Goal: Contribute content: Contribute content

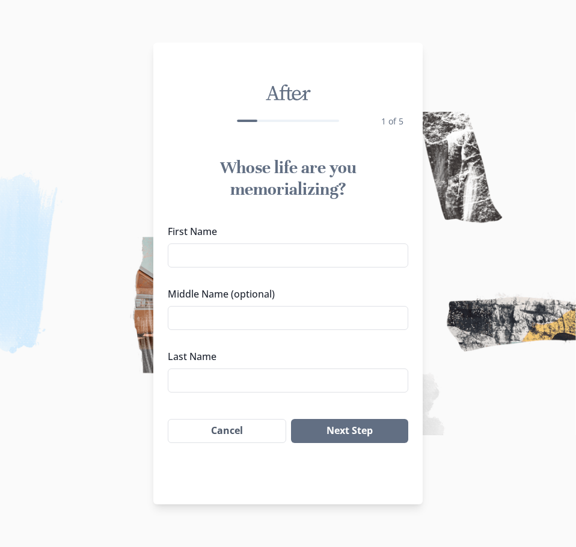
click at [209, 240] on div "First Name" at bounding box center [288, 245] width 240 height 43
click at [209, 251] on input "First Name" at bounding box center [288, 256] width 240 height 24
type input "[PERSON_NAME]"
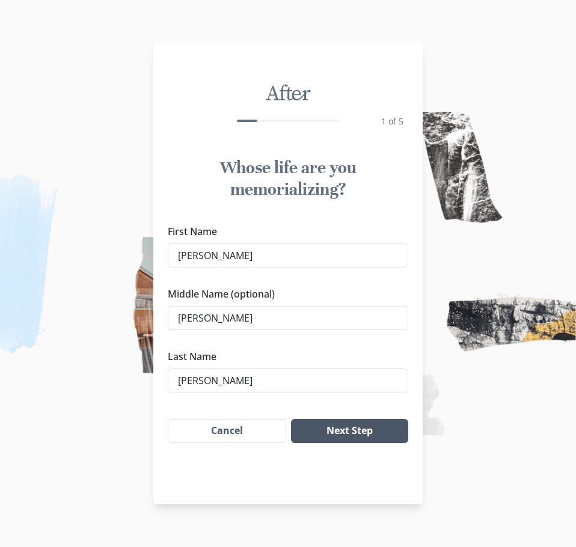
type input "[PERSON_NAME]"
click at [343, 430] on button "Next Step" at bounding box center [349, 431] width 117 height 24
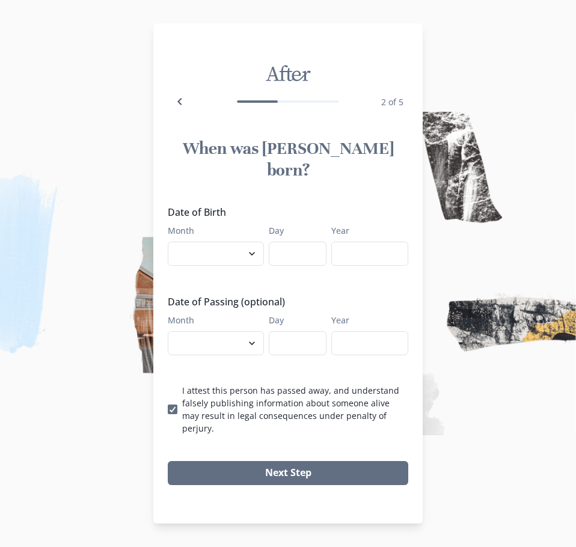
click at [551, 268] on img at bounding box center [288, 273] width 576 height 547
click at [551, 269] on img at bounding box center [288, 273] width 576 height 547
drag, startPoint x: 551, startPoint y: 269, endPoint x: 550, endPoint y: 278, distance: 9.6
drag, startPoint x: 550, startPoint y: 278, endPoint x: 208, endPoint y: 256, distance: 342.8
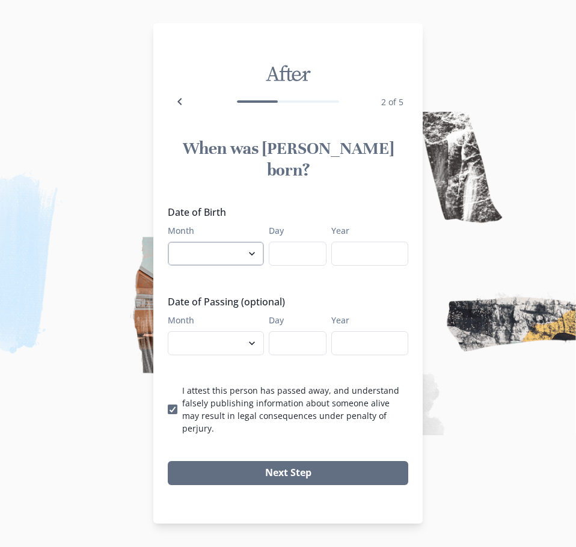
click at [208, 256] on select "January February March April May June July August September October November De…" at bounding box center [216, 254] width 96 height 24
select select "4"
click at [168, 242] on select "January February March April May June July August September October November De…" at bounding box center [216, 254] width 96 height 24
click at [301, 243] on input "Day" at bounding box center [298, 254] width 58 height 24
type input "3"
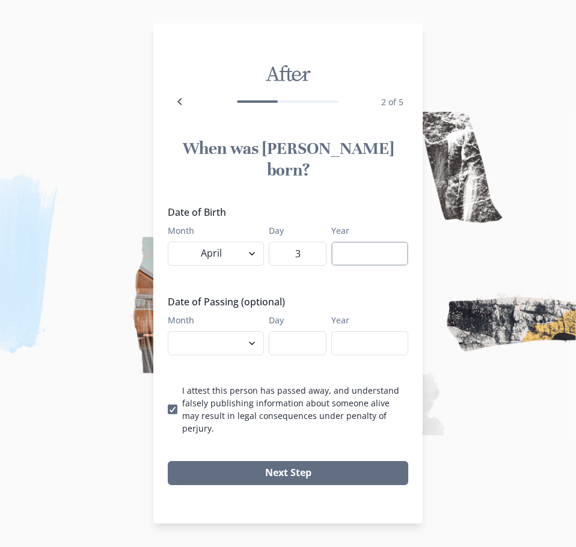
click at [349, 254] on input "Year" at bounding box center [369, 254] width 77 height 24
type input "1985"
click at [224, 346] on select "January February March April May June July August September October November De…" at bounding box center [216, 343] width 96 height 24
select select "8"
click at [168, 331] on select "January February March April May June July August September October November De…" at bounding box center [216, 343] width 96 height 24
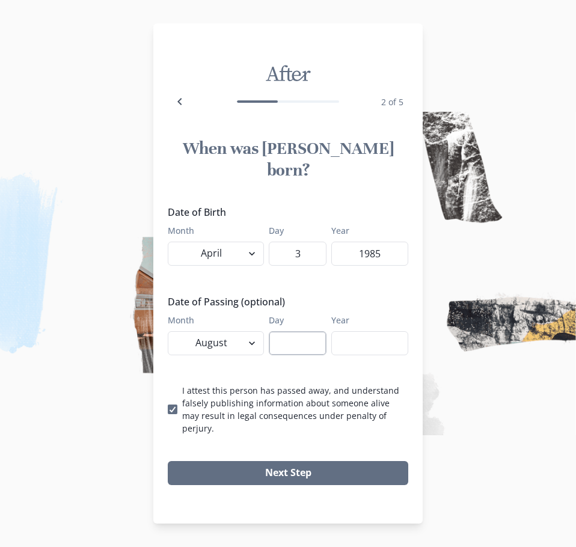
click at [293, 332] on input "Day" at bounding box center [298, 343] width 58 height 24
type input "30"
click at [379, 336] on input "Year" at bounding box center [369, 343] width 77 height 24
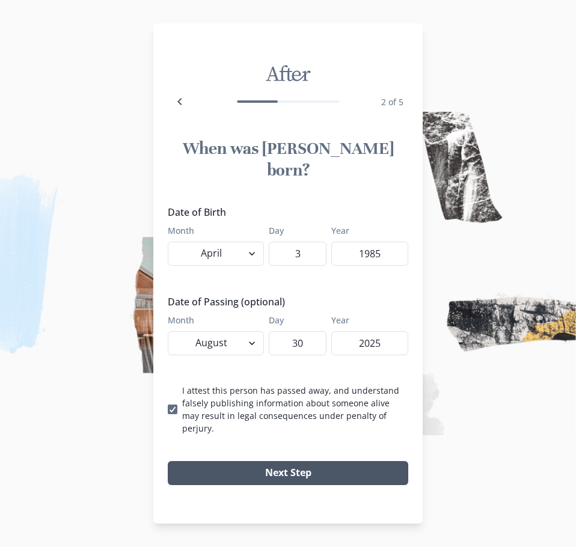
type input "2025"
click at [304, 461] on button "Next Step" at bounding box center [288, 473] width 240 height 24
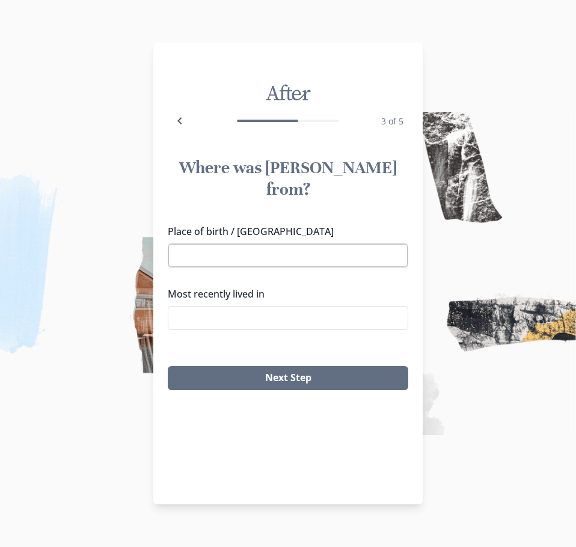
click at [277, 244] on input "Place of birth / [GEOGRAPHIC_DATA]" at bounding box center [288, 256] width 240 height 24
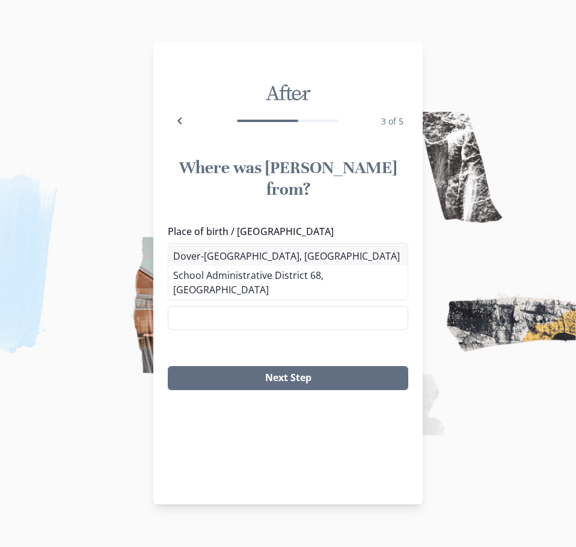
click at [259, 259] on li "Dover-[GEOGRAPHIC_DATA], [GEOGRAPHIC_DATA]" at bounding box center [287, 256] width 239 height 19
type input "Dover-[GEOGRAPHIC_DATA], [GEOGRAPHIC_DATA]"
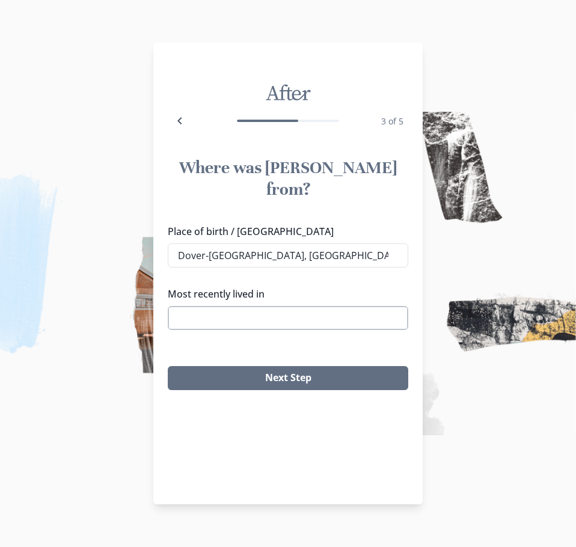
click at [251, 306] on input "Most recently lived in" at bounding box center [288, 318] width 240 height 24
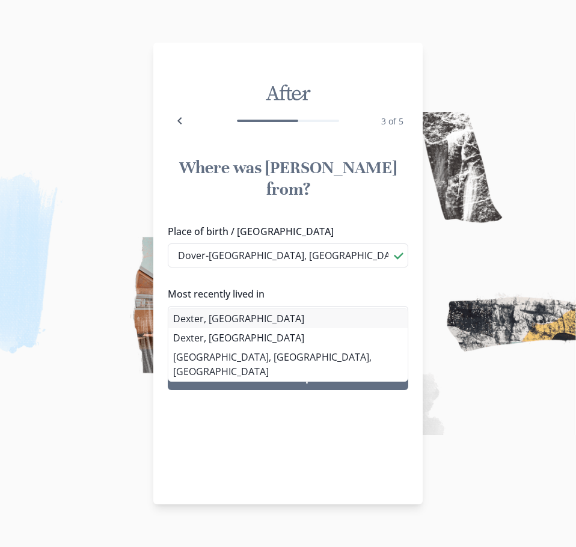
type input "Dexter, [GEOGRAPHIC_DATA]"
click at [233, 323] on div "Where was [PERSON_NAME] from? Place of birth / [GEOGRAPHIC_DATA] [GEOGRAPHIC_DA…" at bounding box center [287, 273] width 269 height 253
click at [256, 319] on li "Dexter, [GEOGRAPHIC_DATA]" at bounding box center [287, 318] width 239 height 19
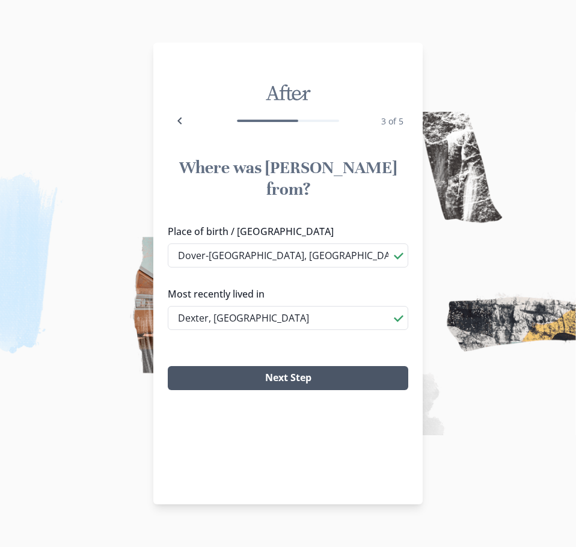
click at [287, 366] on button "Next Step" at bounding box center [288, 378] width 240 height 24
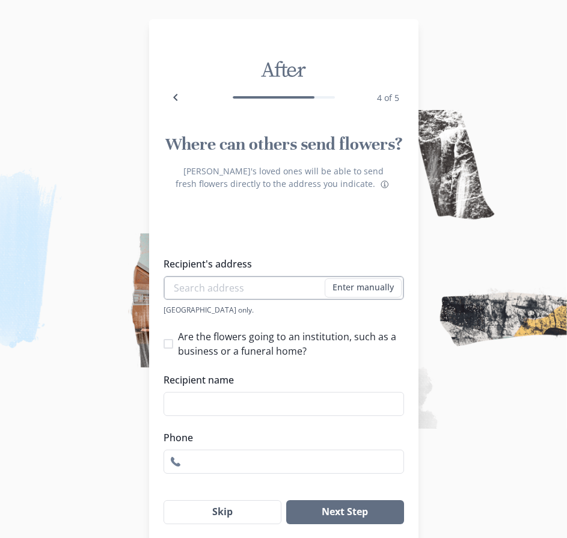
scroll to position [44, 0]
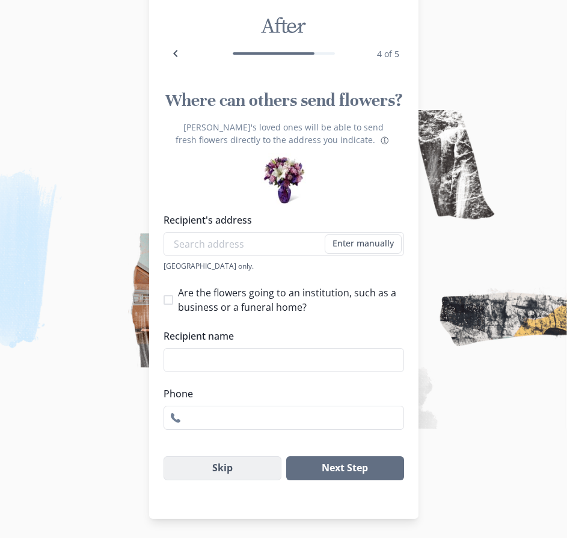
click at [236, 467] on button "Skip" at bounding box center [223, 468] width 118 height 24
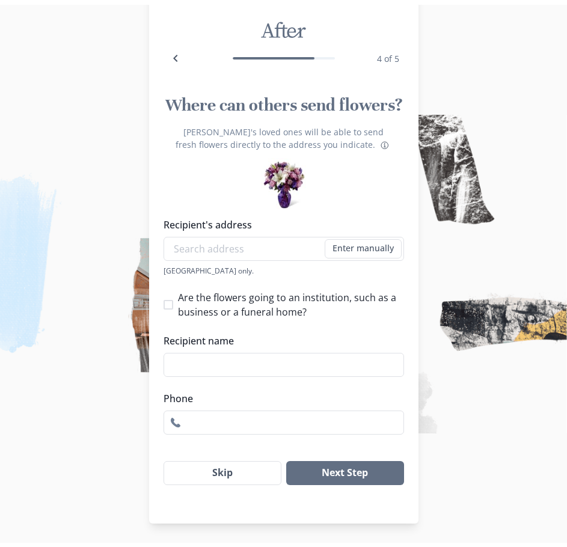
scroll to position [0, 0]
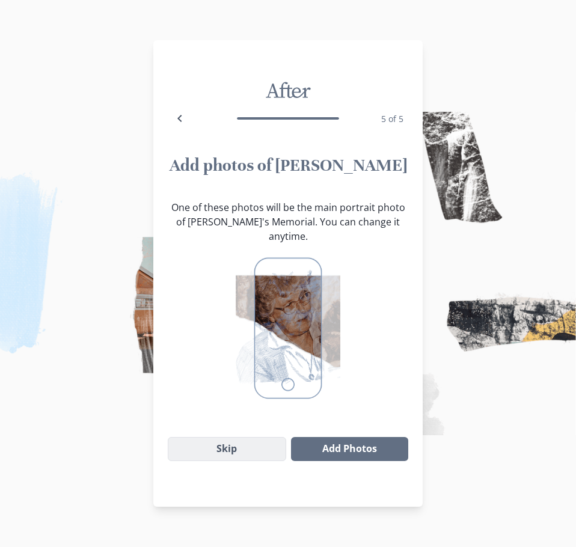
click at [244, 443] on button "Skip" at bounding box center [227, 449] width 118 height 24
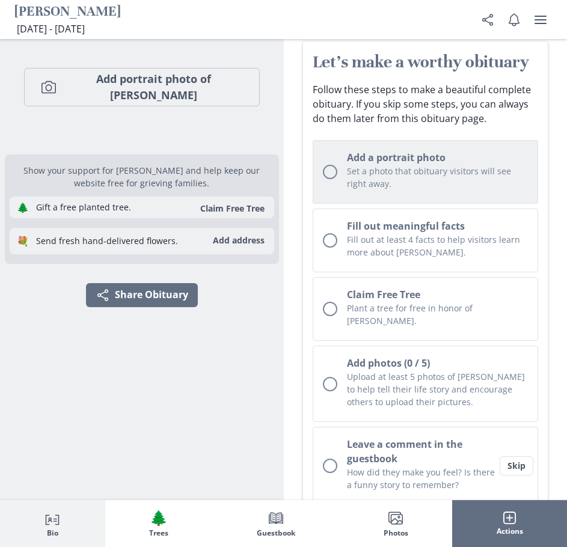
scroll to position [60, 0]
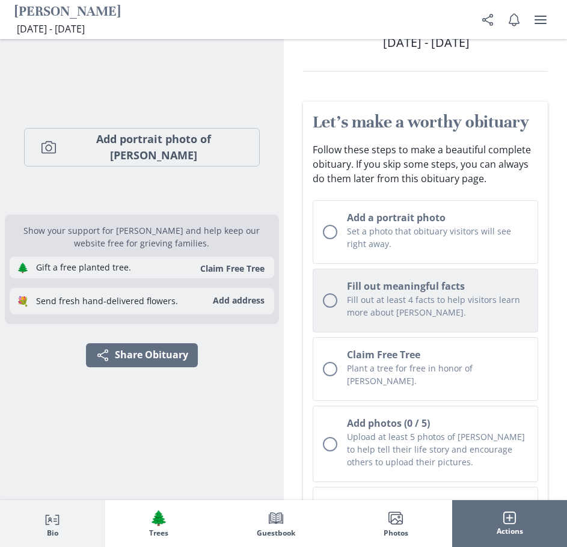
click at [337, 302] on div "Unchecked circle" at bounding box center [330, 300] width 14 height 14
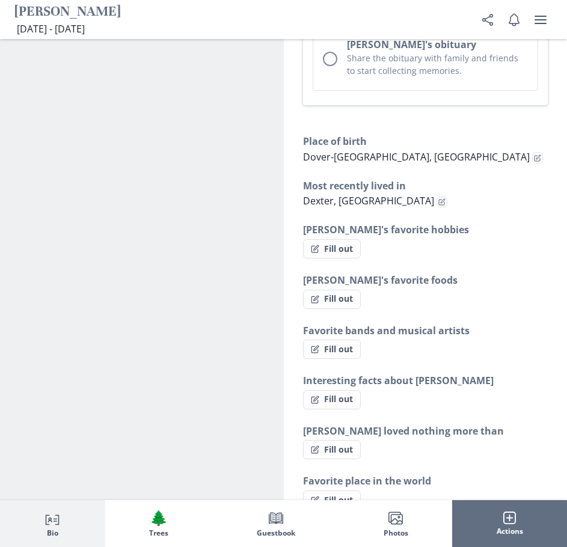
scroll to position [865, 0]
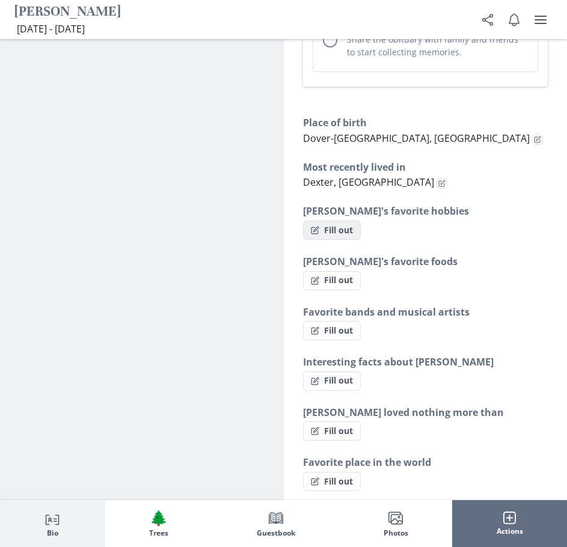
click at [339, 221] on button "Fill out" at bounding box center [332, 230] width 58 height 19
select select "[PERSON_NAME]'s favorite hobbies"
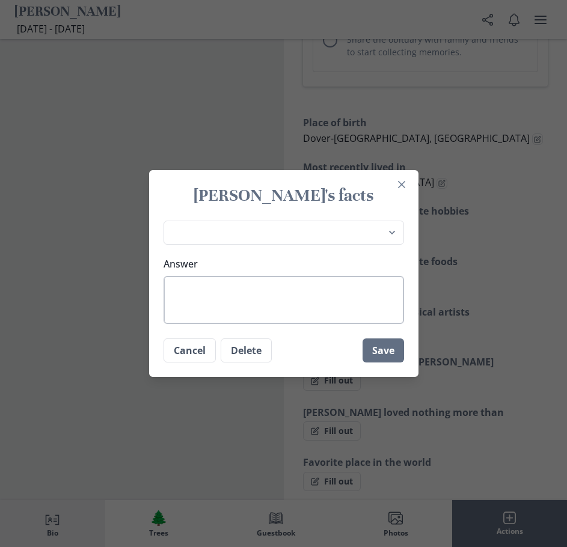
click at [239, 292] on textarea "Answer" at bounding box center [284, 300] width 240 height 48
type textarea "C"
type textarea "x"
type textarea "Ca"
type textarea "x"
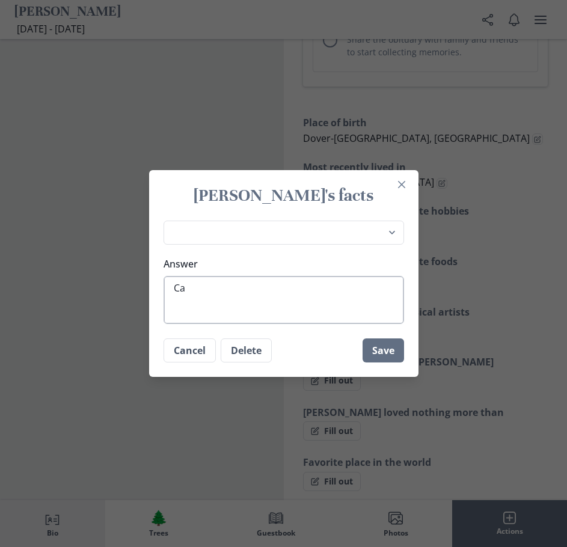
type textarea "Cam"
type textarea "x"
type textarea "Camp"
type textarea "x"
type textarea "Campi"
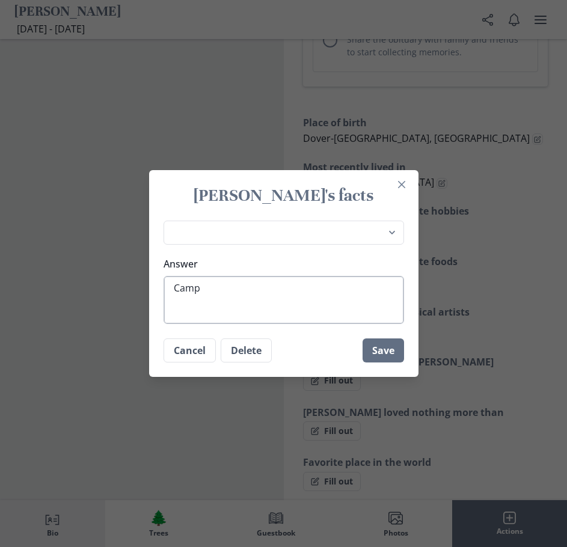
type textarea "x"
type textarea "Campin"
type textarea "x"
type textarea "Camping"
type textarea "x"
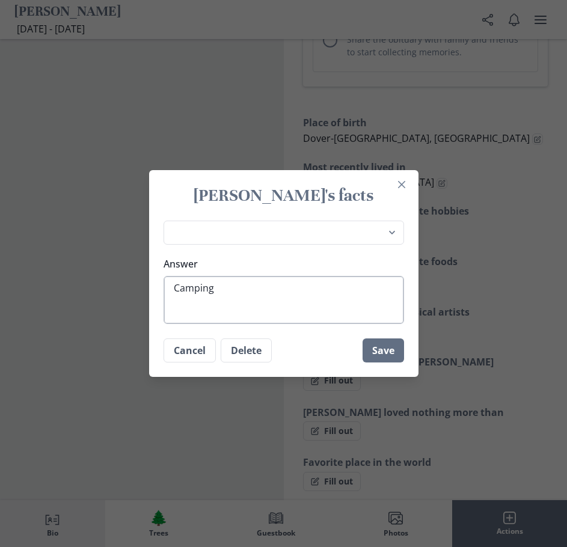
type textarea "Camping,"
type textarea "x"
type textarea "Camping,"
type textarea "x"
type textarea "Camping, F"
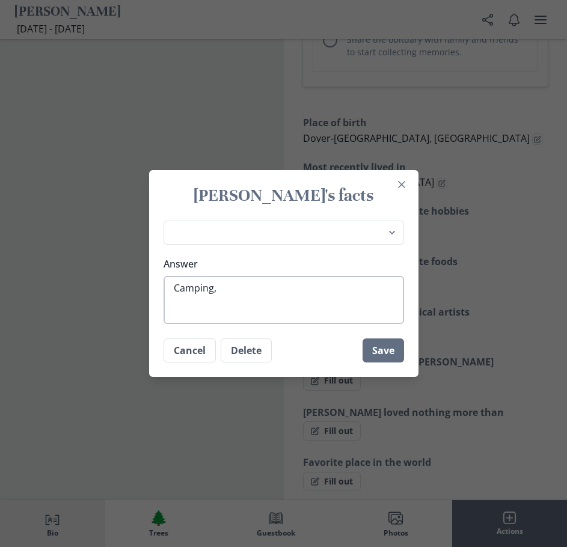
type textarea "x"
type textarea "Camping, Fi"
type textarea "x"
type textarea "Camping, Fis"
type textarea "x"
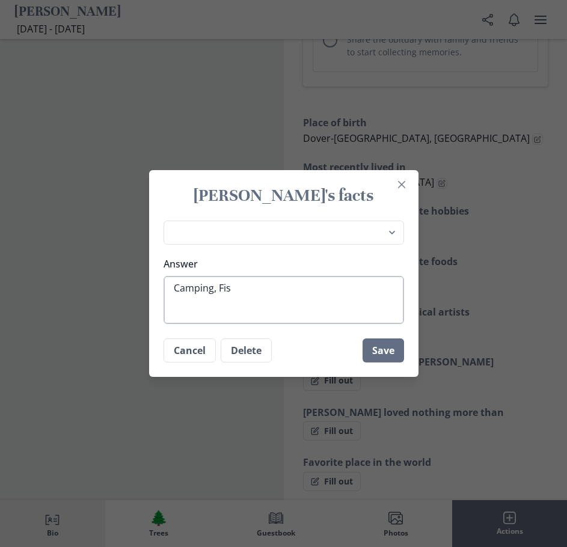
type textarea "Camping, Fish"
type textarea "x"
type textarea "Camping, Fishi"
type textarea "x"
type textarea "Camping, Fishin"
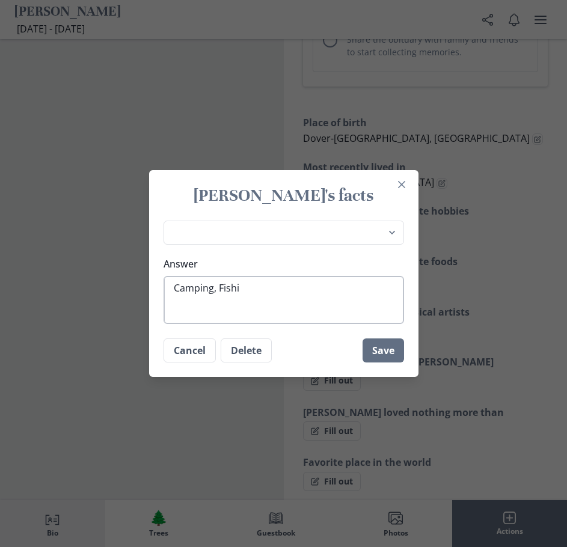
type textarea "x"
type textarea "Camping, Fishing"
type textarea "x"
type textarea "Camping, Fishing,"
type textarea "x"
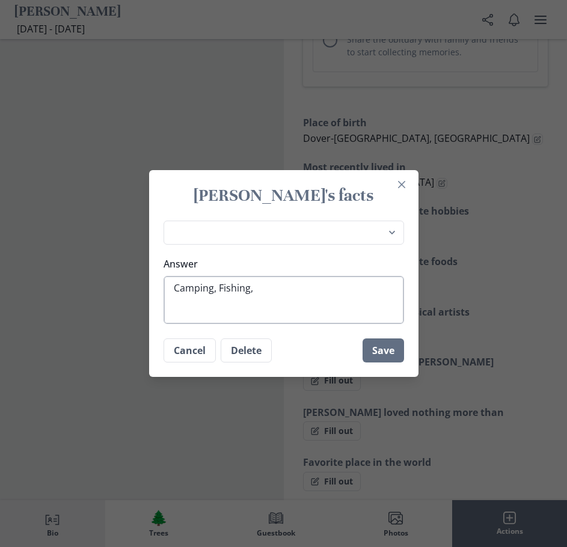
type textarea "Camping, Fishing,"
type textarea "x"
type textarea "Camping, Fishing, H"
type textarea "x"
type textarea "Camping, Fishing, Hu"
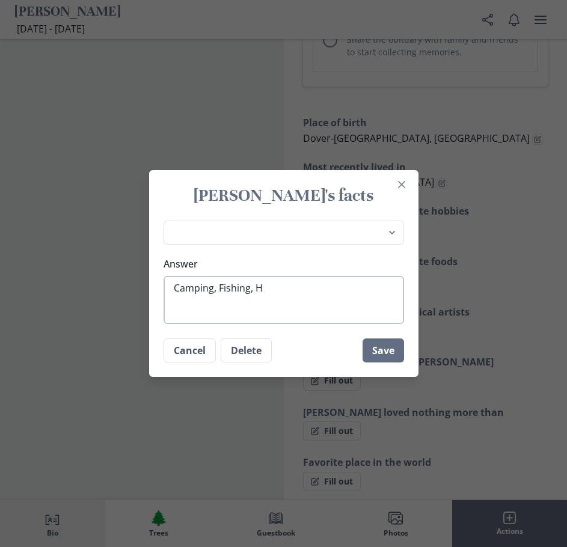
type textarea "x"
type textarea "Camping, Fishing, Hun"
type textarea "x"
type textarea "Camping, Fishing, [PERSON_NAME]"
type textarea "x"
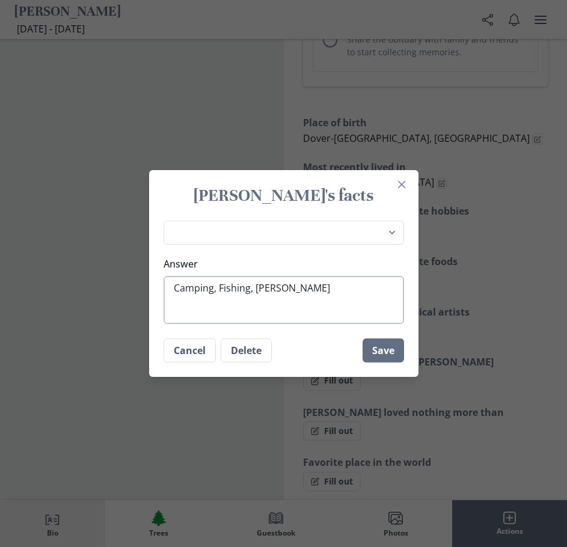
type textarea "Camping, Fishing, Hunti"
type textarea "x"
type textarea "Camping, Fishing, Huntin"
type textarea "x"
type textarea "Camping, Fishing, Hunting"
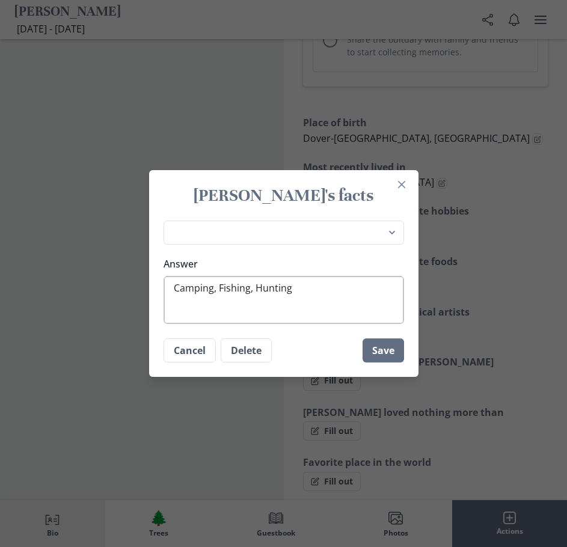
type textarea "x"
type textarea "Camping, Fishing, Hunting"
type textarea "x"
type textarea "Camping, Fishing, Hunting a"
type textarea "x"
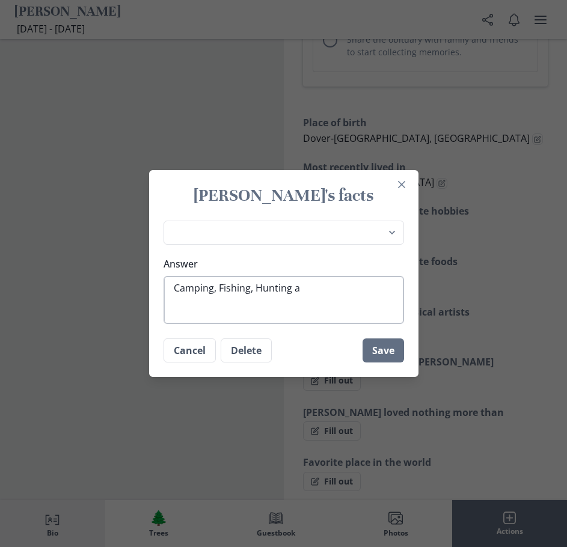
type textarea "Camping, Fishing, Hunting an"
type textarea "x"
type textarea "Camping, Fishing, Hunting and"
type textarea "x"
type textarea "Camping, Fishing, Hunting and"
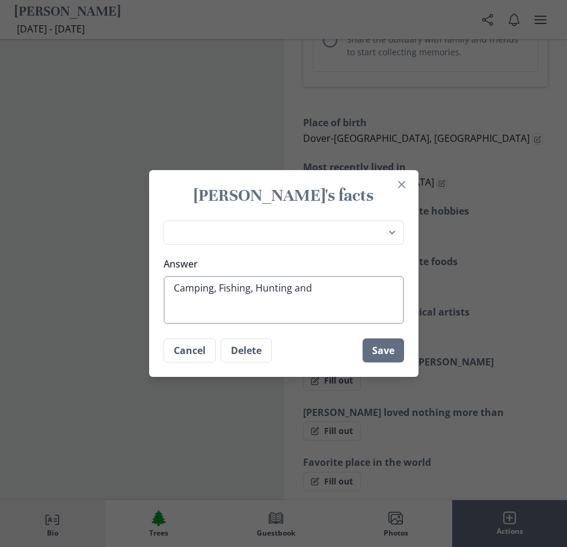
type textarea "x"
type textarea "Camping, Fishing, Hunting and S"
type textarea "x"
type textarea "Camping, Fishing, Hunting and Sn"
type textarea "x"
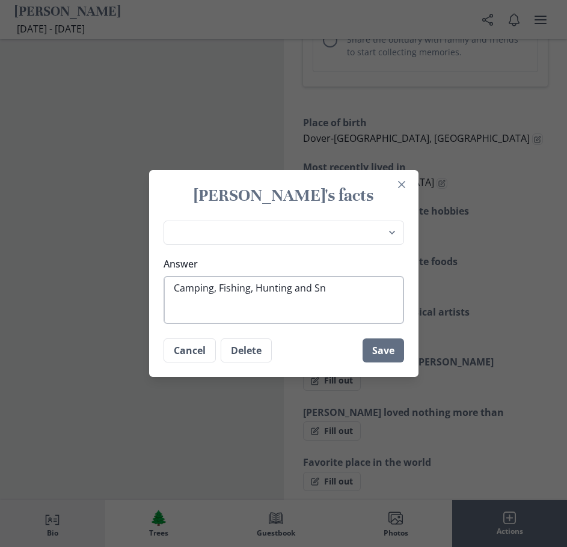
type textarea "Camping, Fishing, Hunting and Sno"
type textarea "x"
type textarea "Camping, Fishing, Hunting and Snow"
type textarea "x"
type textarea "Camping, Fishing, Hunting and Snowm"
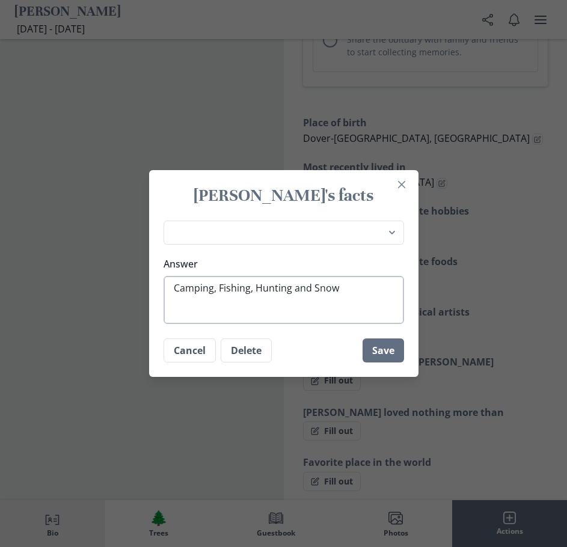
type textarea "x"
type textarea "Camping, Fishing, Hunting and Snowmo"
type textarea "x"
type textarea "Camping, Fishing, Hunting and Snowmol"
type textarea "x"
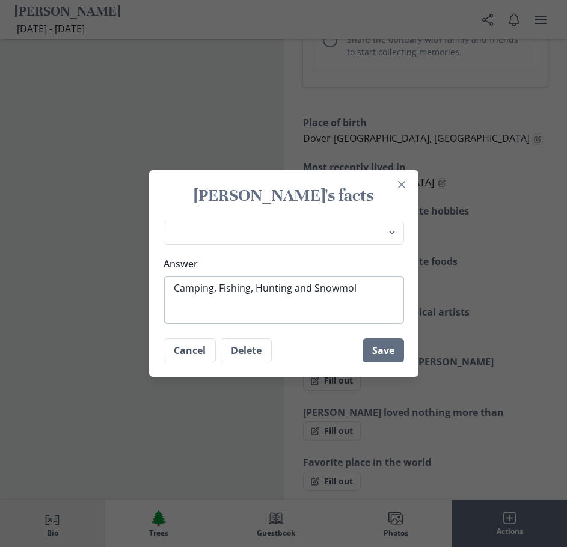
type textarea "Camping, Fishing, Hunting and Snowmolb"
type textarea "x"
type textarea "Camping, Fishing, Hunting and Snowmolbi"
type textarea "x"
type textarea "Camping, Fishing, Hunting and Snowmolbii"
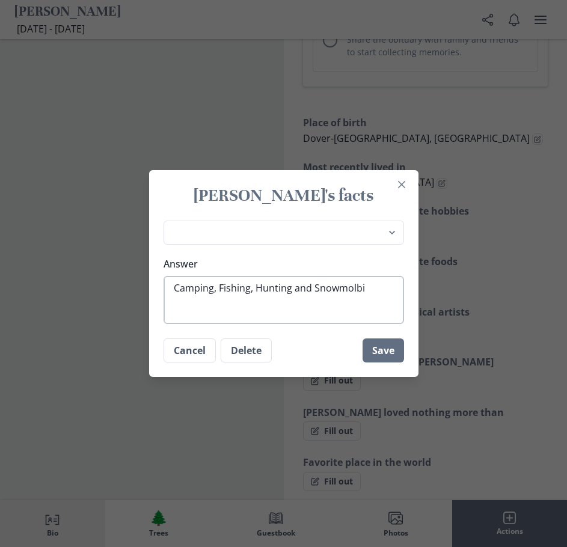
type textarea "x"
type textarea "Camping, Fishing, Hunting and Snowmolbiin"
type textarea "x"
type textarea "Camping, Fishing, Hunting and Snowmolbiing"
type textarea "x"
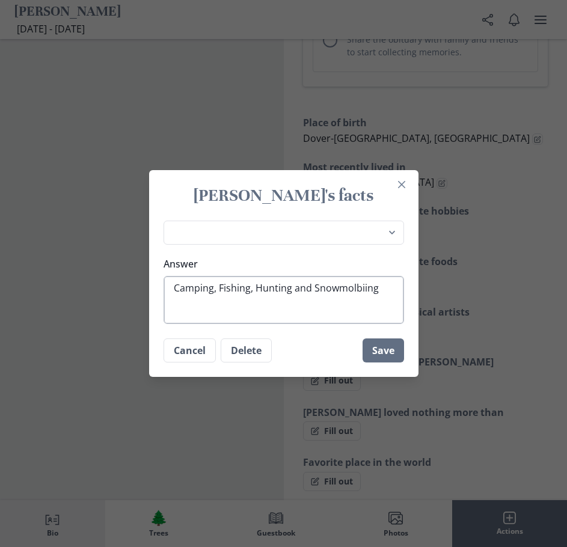
type textarea "Camping, Fishing, Hunting and Snowmolbiin"
type textarea "x"
type textarea "Camping, Fishing, Hunting and Snowmolbii"
type textarea "x"
type textarea "Camping, Fishing, Hunting and Snowmolbi"
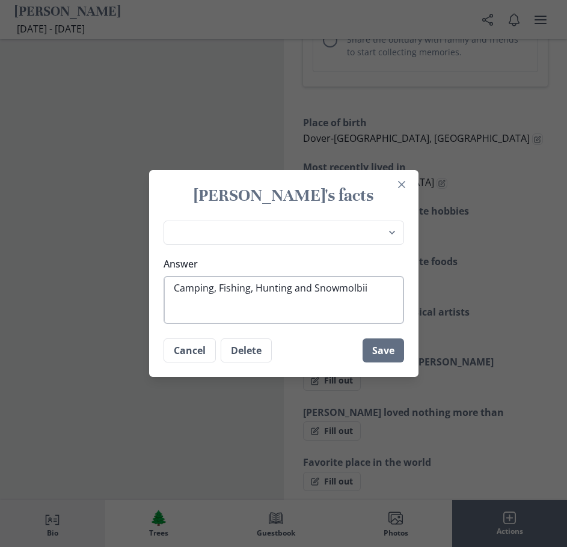
type textarea "x"
type textarea "Camping, Fishing, Hunting and Snowmolb"
type textarea "x"
type textarea "Camping, Fishing, Hunting and Snowmol"
type textarea "x"
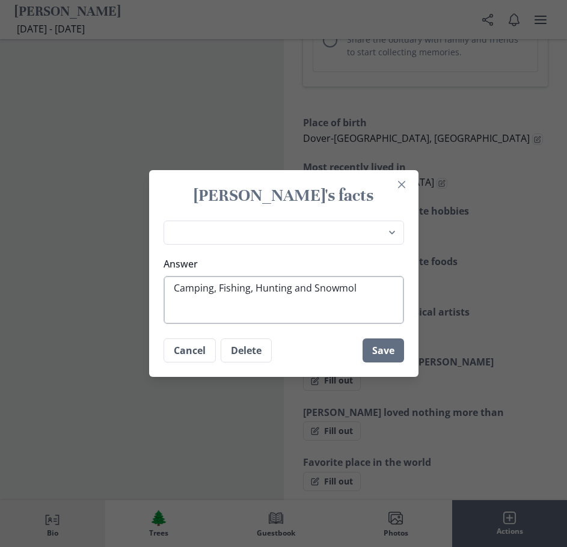
type textarea "Camping, Fishing, Hunting and Snowmo"
type textarea "x"
type textarea "Camping, Fishing, Hunting and Snowm"
type textarea "x"
type textarea "Camping, Fishing, Hunting and Snowmo"
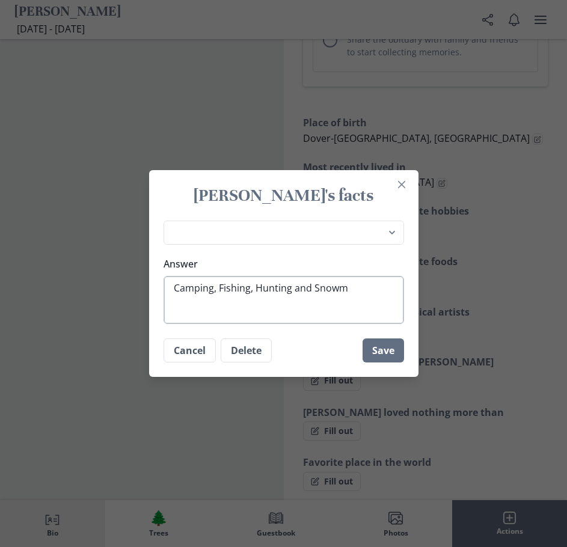
type textarea "x"
type textarea "Camping, Fishing, Hunting and Snowmob"
type textarea "x"
type textarea "Camping, Fishing, Hunting and Snowmobl"
type textarea "x"
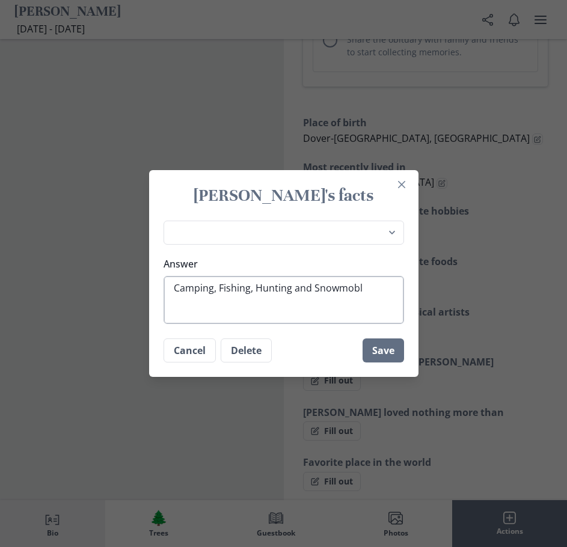
type textarea "Camping, Fishing, Hunting and Snowmobli"
type textarea "x"
type textarea "Camping, Fishing, Hunting and Snowmoblin"
type textarea "x"
type textarea "Camping, Fishing, Hunting and Snowmobling"
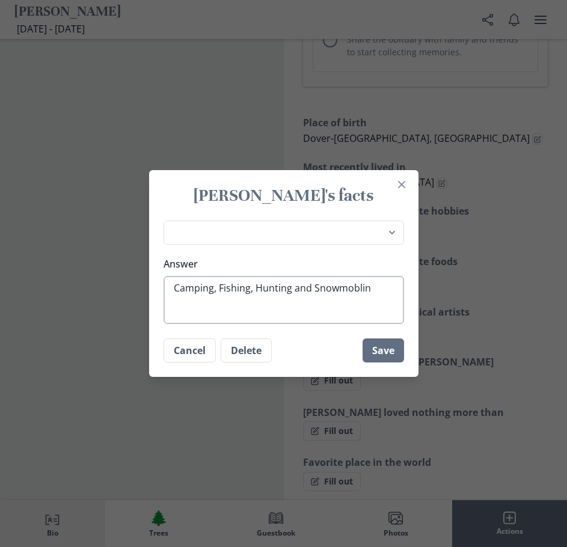
type textarea "x"
click at [176, 289] on textarea "Camping, Fishing, Hunting and Snowmobling" at bounding box center [284, 300] width 240 height 48
type textarea "SCamping, Fishing, Hunting and Snowmobling"
type textarea "x"
type textarea "SpCamping, Fishing, Hunting and Snowmobling"
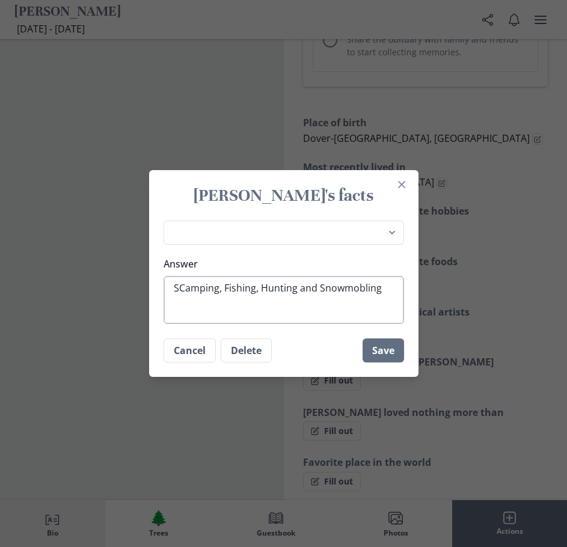
type textarea "x"
type textarea "SpeCamping, Fishing, Hunting and Snowmobling"
type textarea "x"
type textarea "SpenCamping, Fishing, Hunting and Snowmobling"
type textarea "x"
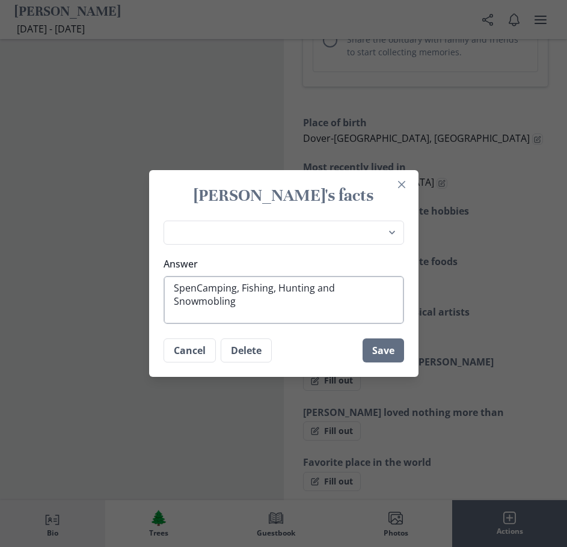
type textarea "SpendCamping, Fishing, Hunting and Snowmobling"
type textarea "x"
type textarea "SpendiCamping, Fishing, Hunting and Snowmobling"
type textarea "x"
type textarea "SpendinCamping, Fishing, Hunting and Snowmobling"
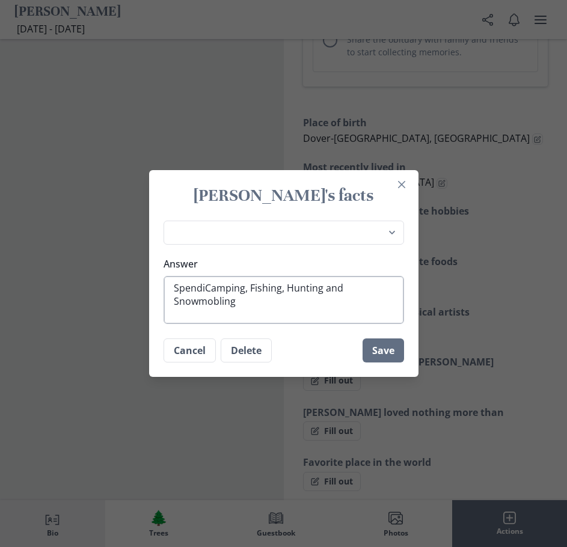
type textarea "x"
type textarea "SpendingCamping, Fishing, Hunting and Snowmobling"
type textarea "x"
type textarea "Spending Camping, Fishing, Hunting and Snowmobling"
type textarea "x"
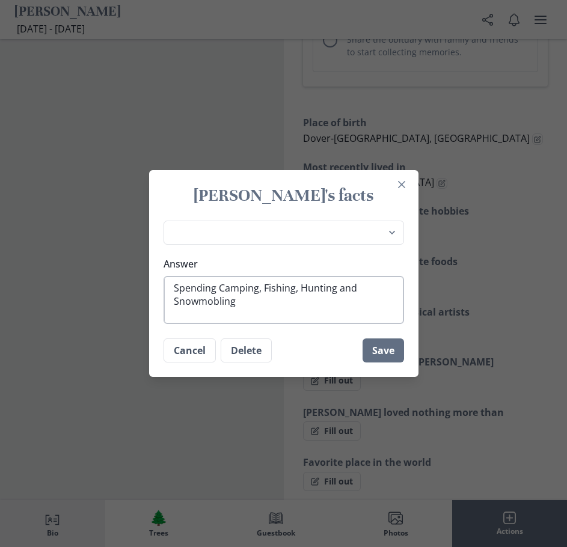
type textarea "Spending tCamping, Fishing, Hunting and Snowmobling"
type textarea "x"
type textarea "Spending teCamping, Fishing, Hunting and Snowmobling"
type textarea "x"
type textarea "Spending teaCamping, Fishing, Hunting and Snowmobling"
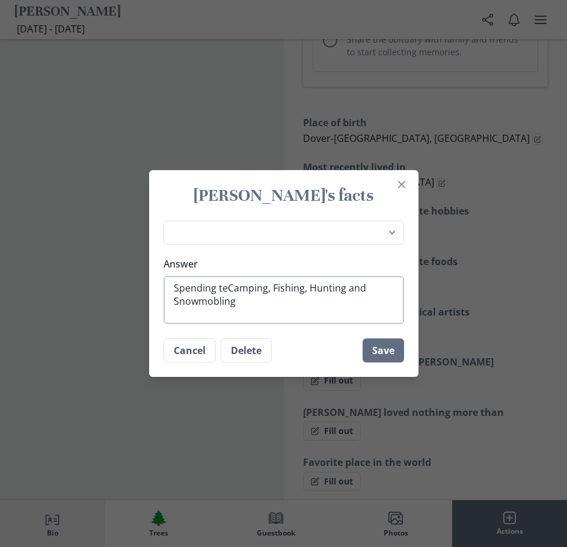
type textarea "x"
type textarea "Spending teamCamping, Fishing, Hunting and Snowmobling"
type textarea "x"
type textarea "Spending team Camping, Fishing, Hunting and Snowmobling"
type textarea "x"
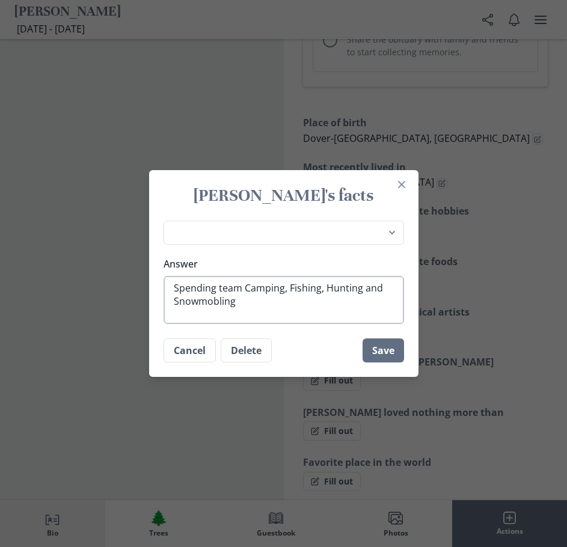
type textarea "Spending team wCamping, Fishing, Hunting and Snowmobling"
type textarea "x"
type textarea "Spending team wtCamping, Fishing, Hunting and Snowmobling"
type textarea "x"
type textarea "Spending team wCamping, Fishing, Hunting and Snowmobling"
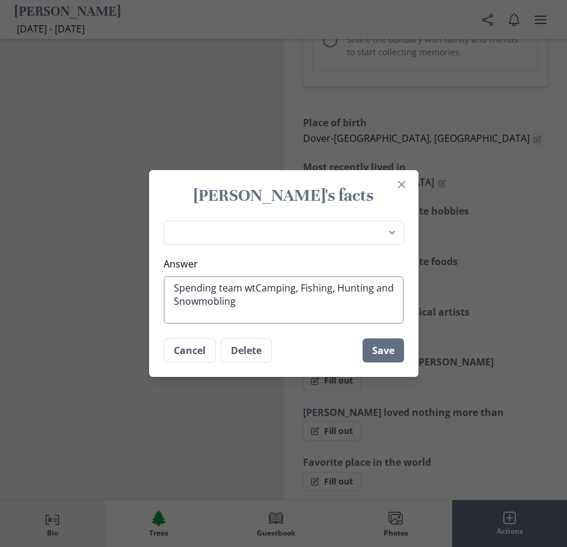
type textarea "x"
type textarea "Spending team wiCamping, Fishing, Hunting and Snowmobling"
type textarea "x"
type textarea "Spending team witCamping, Fishing, Hunting and Snowmobling"
type textarea "x"
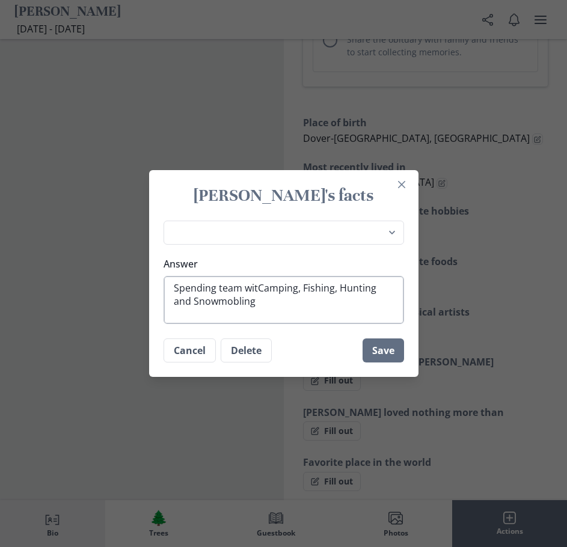
type textarea "Spending team withCamping, Fishing, Hunting and Snowmobling"
type textarea "x"
type textarea "Spending team with Camping, Fishing, Hunting and Snowmobling"
type textarea "x"
type textarea "Spending team with fCamping, Fishing, Hunting and Snowmobling"
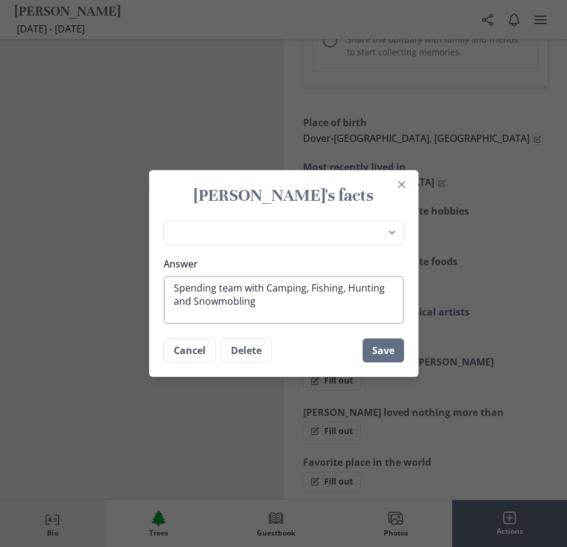
type textarea "x"
type textarea "Spending team with faCamping, Fishing, Hunting and Snowmobling"
type textarea "x"
type textarea "Spending team with famCamping, Fishing, Hunting and Snowmobling"
type textarea "x"
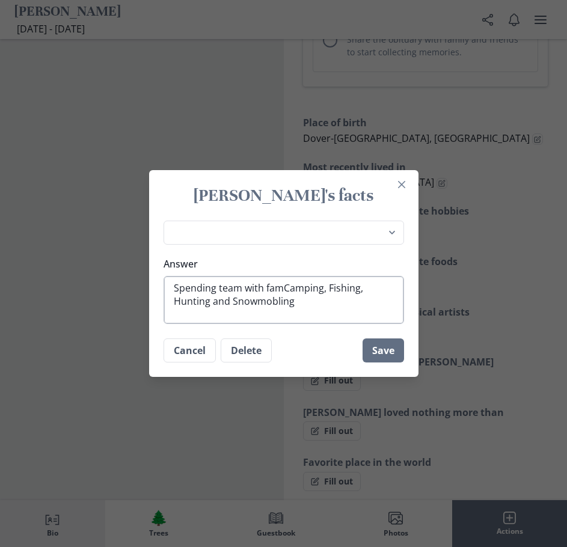
type textarea "Spending team with famiCamping, Fishing, Hunting and Snowmobling"
type textarea "x"
type textarea "Spending team with familCamping, Fishing, Hunting and Snowmobling"
type textarea "x"
type textarea "Spending team with familyCamping, Fishing, Hunting and Snowmobling"
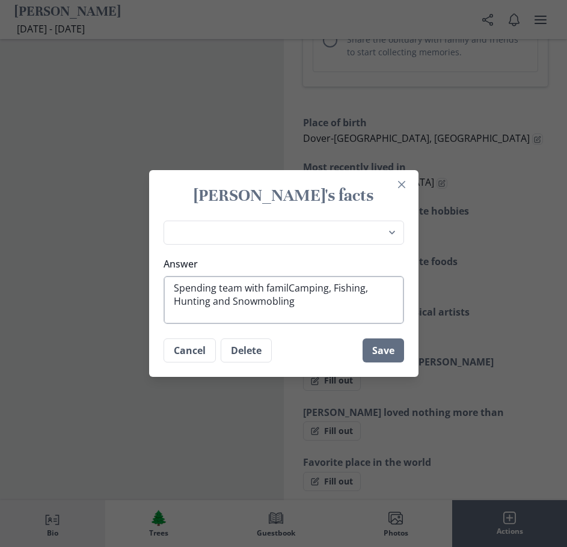
type textarea "x"
type textarea "Spending team with family Camping, Fishing, Hunting and Snowmobling"
type textarea "x"
type textarea "Spending team with family aCamping, Fishing, Hunting and Snowmobling"
type textarea "x"
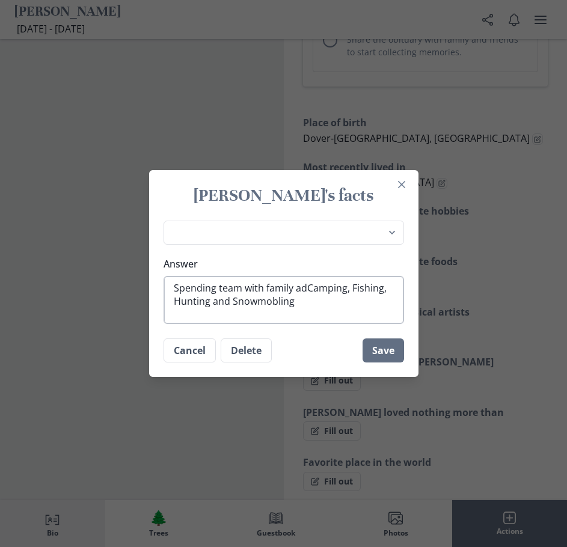
type textarea "Spending team with family adnCamping, Fishing, Hunting and Snowmobling"
type textarea "x"
type textarea "Spending team with family adn Camping, Fishing, Hunting and Snowmobling"
type textarea "x"
type textarea "Spending team with family adn fCamping, Fishing, Hunting and Snowmobling"
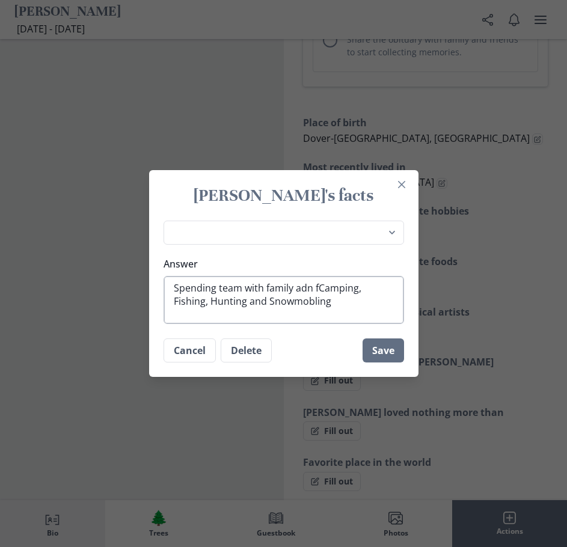
type textarea "x"
type textarea "Spending team with family adn frCamping, Fishing, Hunting and Snowmobling"
type textarea "x"
type textarea "Spending team with family adn friCamping, Fishing, Hunting and Snowmobling"
type textarea "x"
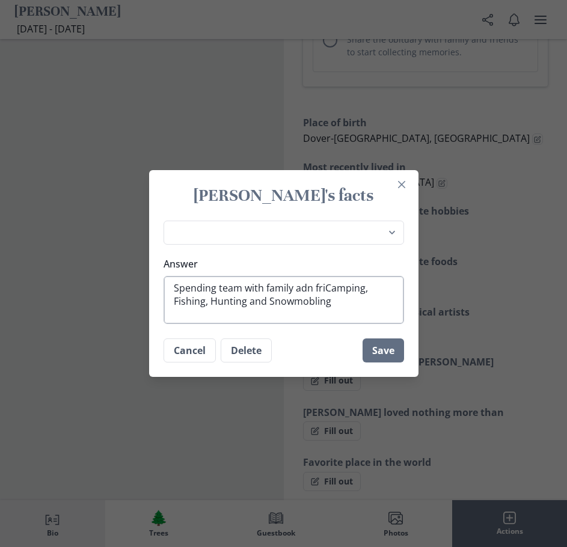
type textarea "Spending team with family adn frieCamping, Fishing, Hunting and Snowmobling"
type textarea "x"
type textarea "Spending team with family adn frienCamping, Fishing, Hunting and Snowmobling"
type textarea "x"
type textarea "Spending team with family adn friendCamping, Fishing, Hunting and Snowmobling"
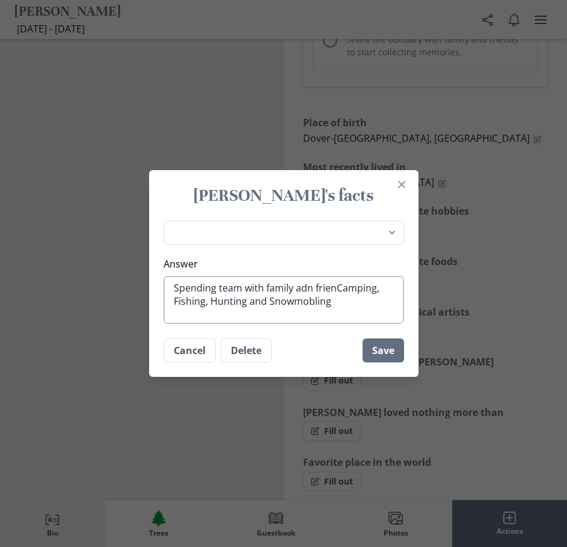
type textarea "x"
type textarea "Spending team with family adn friendsCamping, Fishing, Hunting and Snowmobling"
type textarea "x"
type textarea "Spending team with family adn friends Camping, Fishing, Hunting and Snowmobling"
type textarea "x"
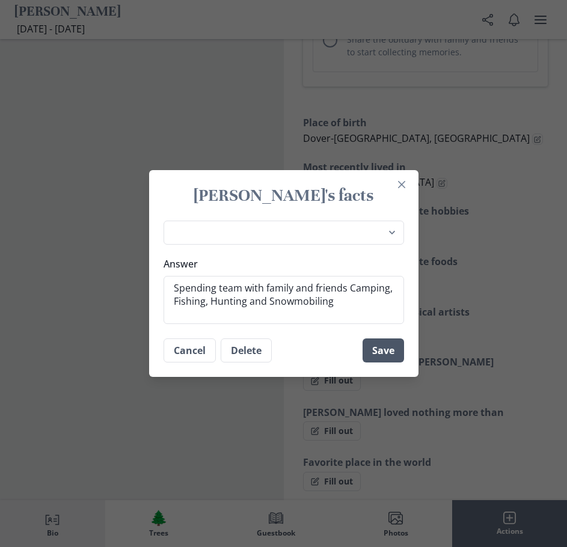
click at [381, 344] on button "Save" at bounding box center [383, 351] width 41 height 24
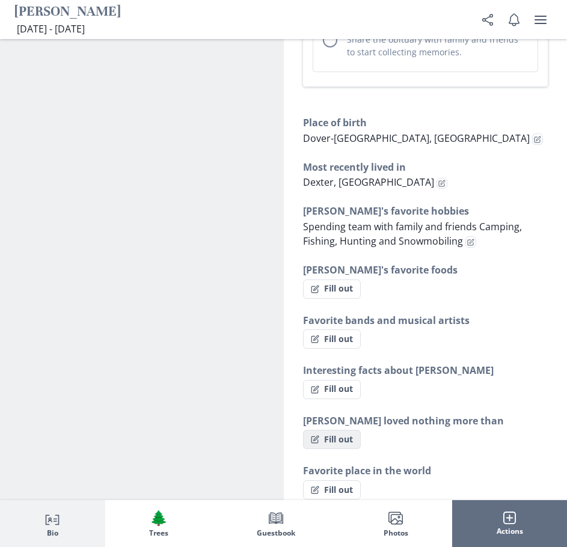
click at [329, 430] on button "Fill out" at bounding box center [332, 439] width 58 height 19
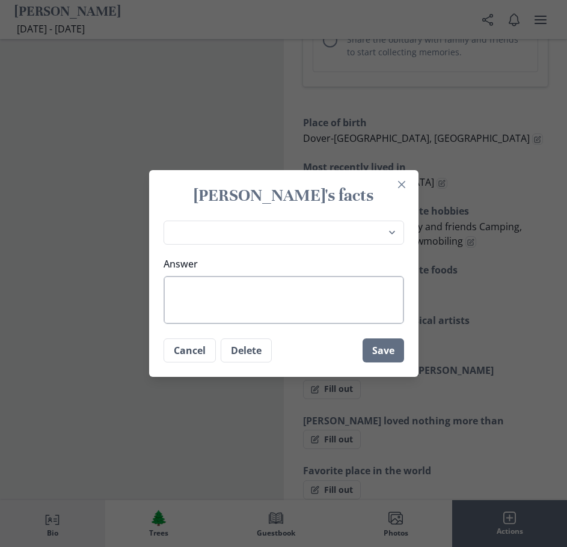
click at [284, 309] on textarea "Answer" at bounding box center [284, 300] width 240 height 48
click at [388, 357] on button "Save" at bounding box center [383, 351] width 41 height 24
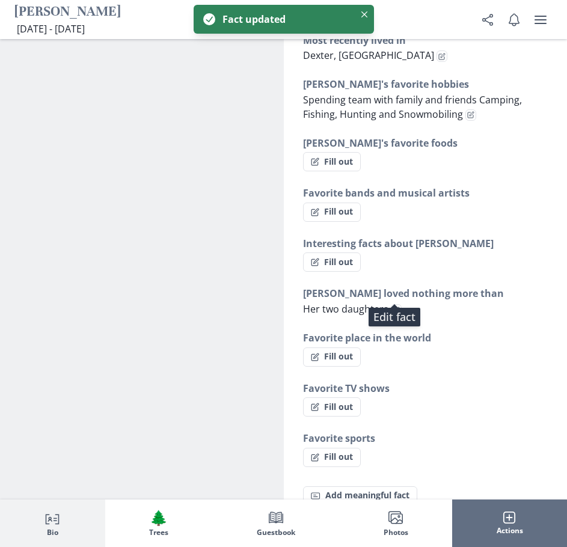
scroll to position [985, 0]
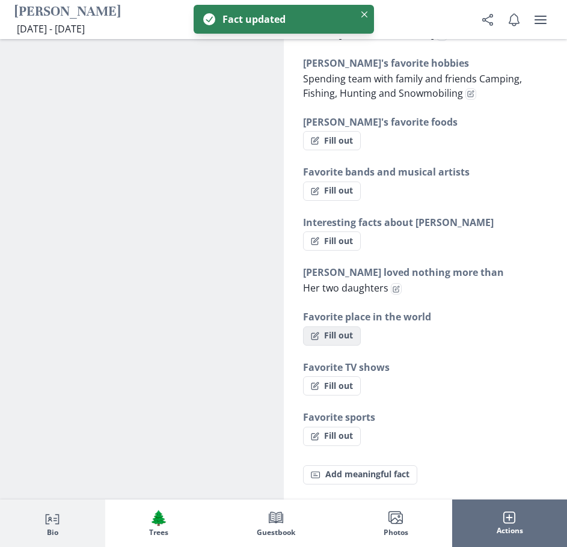
click at [325, 329] on button "Fill out" at bounding box center [332, 335] width 58 height 19
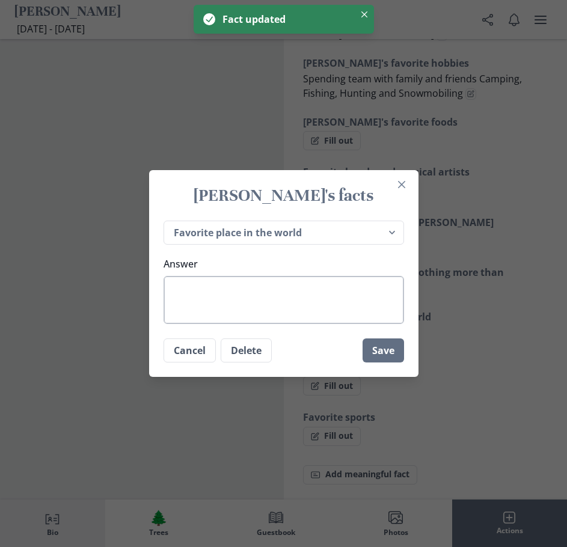
click at [218, 291] on textarea "Answer" at bounding box center [284, 300] width 240 height 48
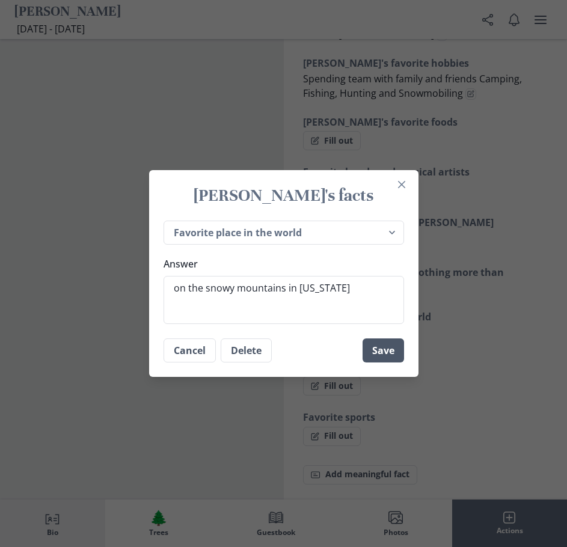
click at [399, 356] on button "Save" at bounding box center [383, 351] width 41 height 24
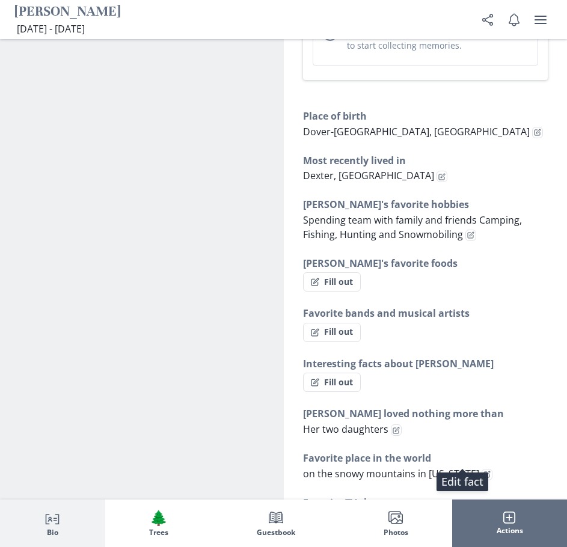
scroll to position [865, 0]
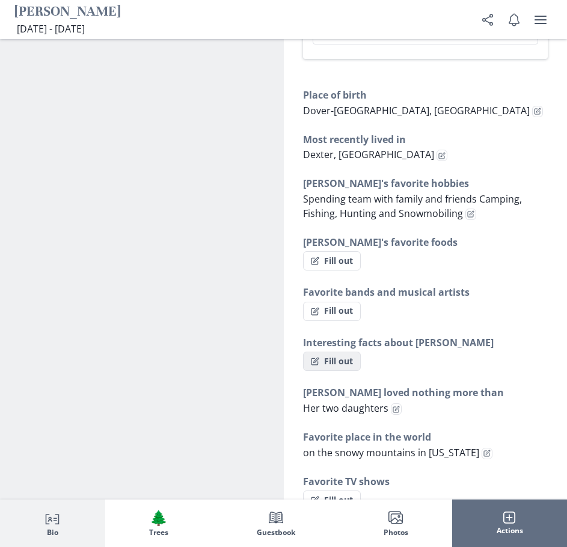
click at [326, 352] on button "Fill out" at bounding box center [332, 361] width 58 height 19
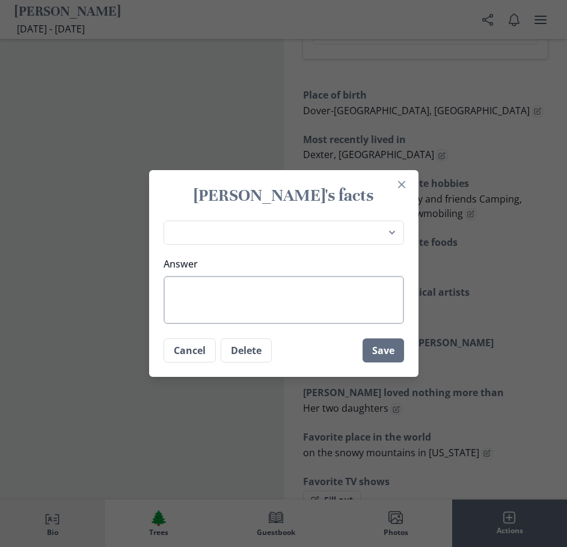
click at [254, 295] on textarea "Answer" at bounding box center [284, 300] width 240 height 48
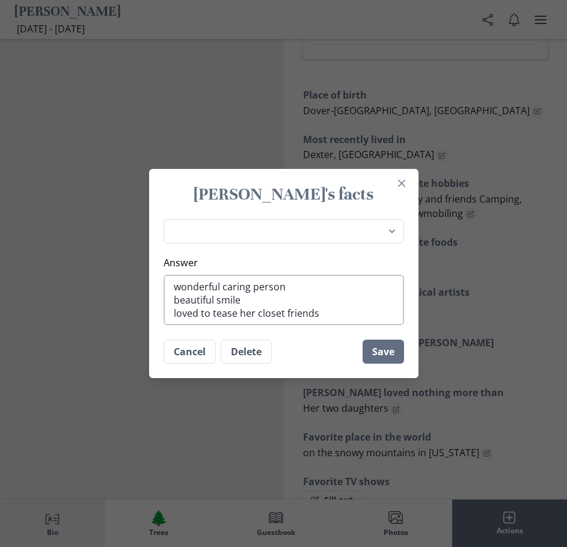
drag, startPoint x: 283, startPoint y: 314, endPoint x: 262, endPoint y: 319, distance: 22.2
click at [262, 319] on textarea "wonderful caring person beautiful smile loved to tease her closet friends" at bounding box center [284, 300] width 240 height 51
click at [312, 314] on textarea "wonderful caring person beautiful smile loved to tease her friends" at bounding box center [284, 300] width 240 height 51
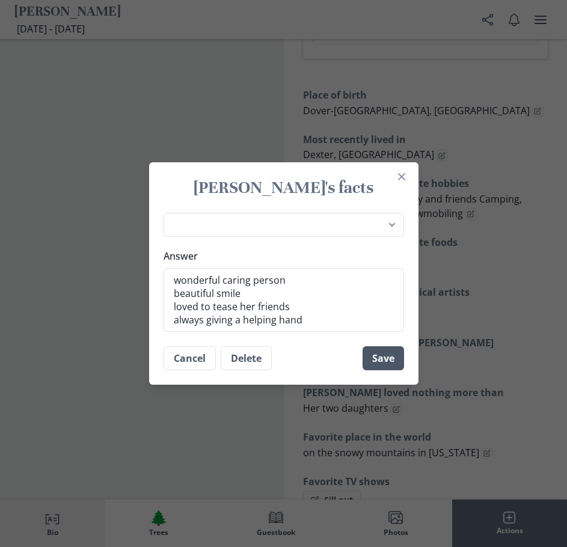
click at [388, 363] on button "Save" at bounding box center [383, 358] width 41 height 24
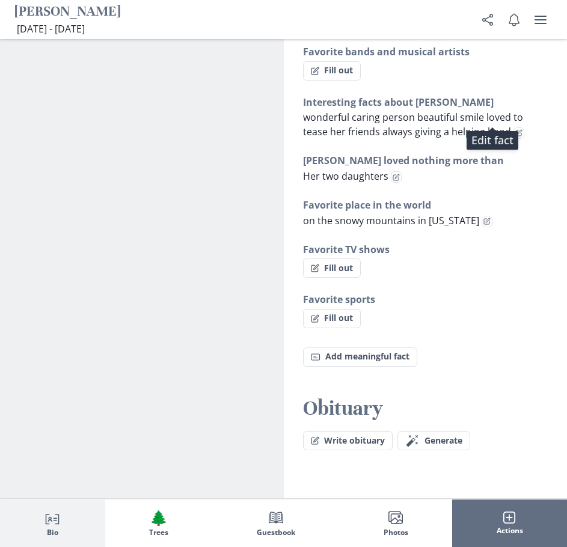
scroll to position [1166, 0]
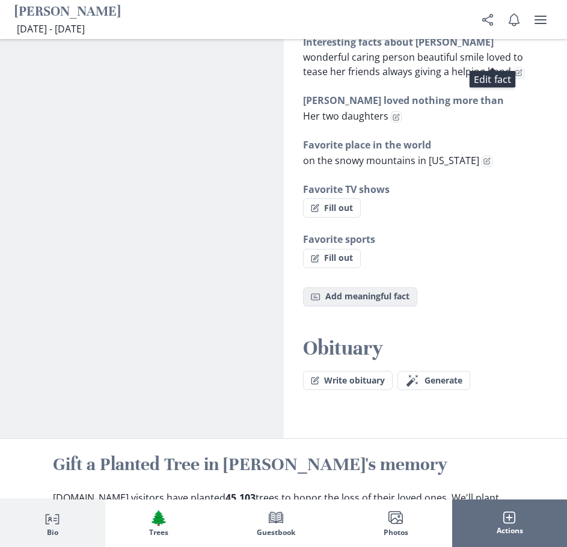
click at [351, 287] on button "Fact Add meaningful fact" at bounding box center [360, 296] width 114 height 19
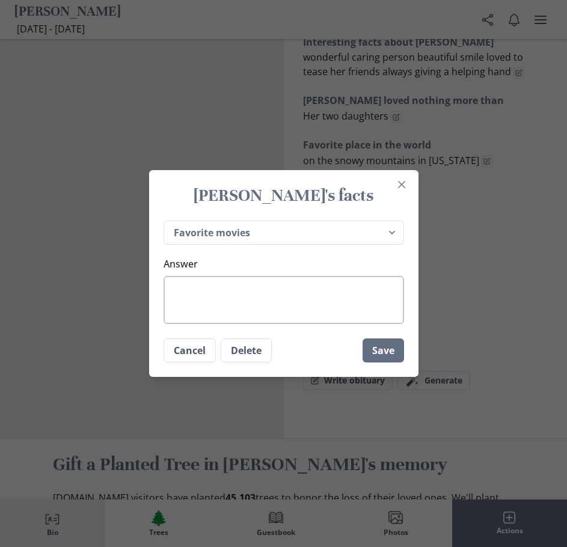
click at [289, 286] on textarea "Answer" at bounding box center [284, 300] width 240 height 48
click at [274, 302] on textarea "Worked at living innovations as a Behavioral health specialist" at bounding box center [284, 300] width 240 height 48
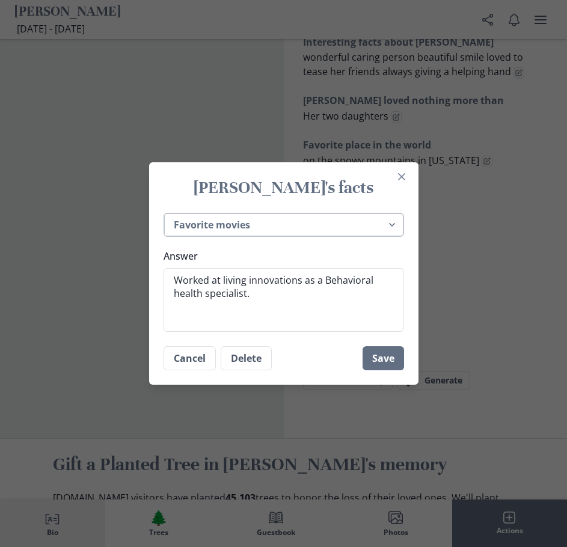
click at [293, 225] on select "Place of birth Most recently lived in [PERSON_NAME]'s favorite hobbies [PERSON_…" at bounding box center [284, 225] width 240 height 25
click at [168, 213] on select "Place of birth Most recently lived in [PERSON_NAME]'s favorite hobbies [PERSON_…" at bounding box center [284, 225] width 240 height 25
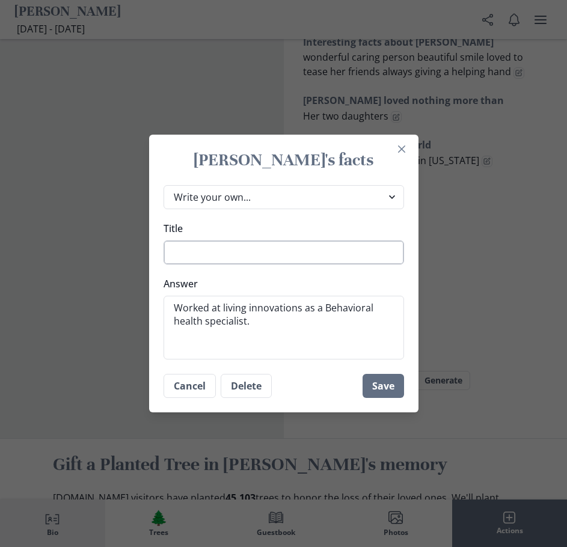
click at [298, 260] on textarea "Title" at bounding box center [284, 252] width 240 height 24
click at [385, 393] on button "Save" at bounding box center [383, 386] width 41 height 24
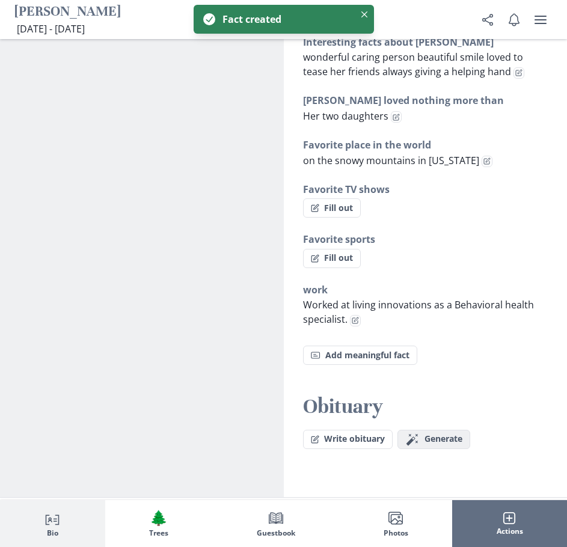
click at [421, 430] on button "Magic wand Generate obituary Generate" at bounding box center [433, 439] width 73 height 19
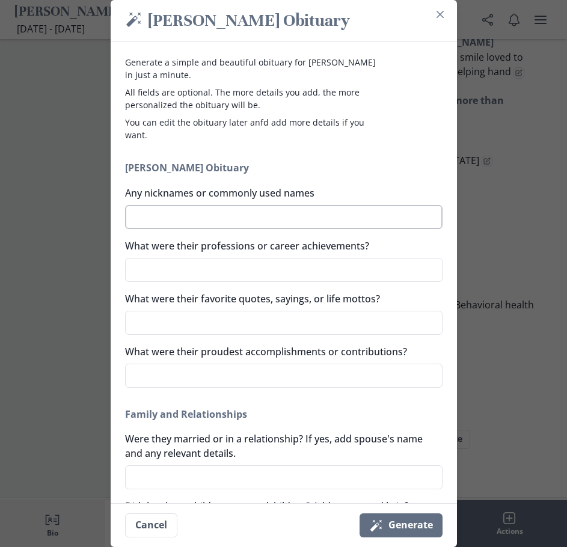
click at [222, 212] on textarea "Any nicknames or commonly used names" at bounding box center [283, 217] width 317 height 24
click at [224, 265] on textarea "What were their professions or career achievements?" at bounding box center [283, 270] width 317 height 24
click at [289, 376] on textarea "What were their proudest accomplishments or contributions?" at bounding box center [283, 376] width 317 height 24
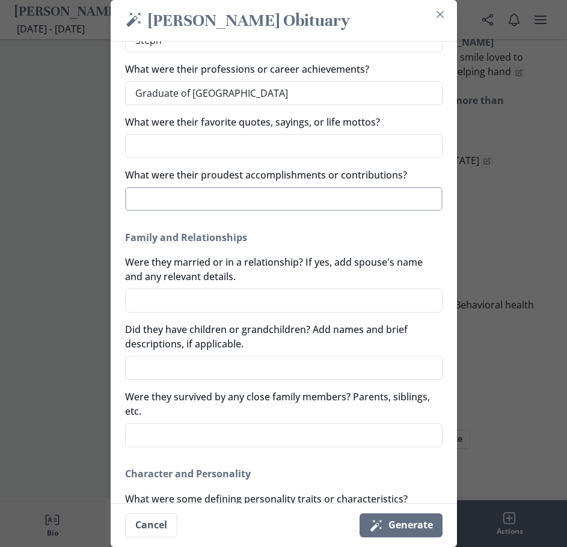
scroll to position [180, 0]
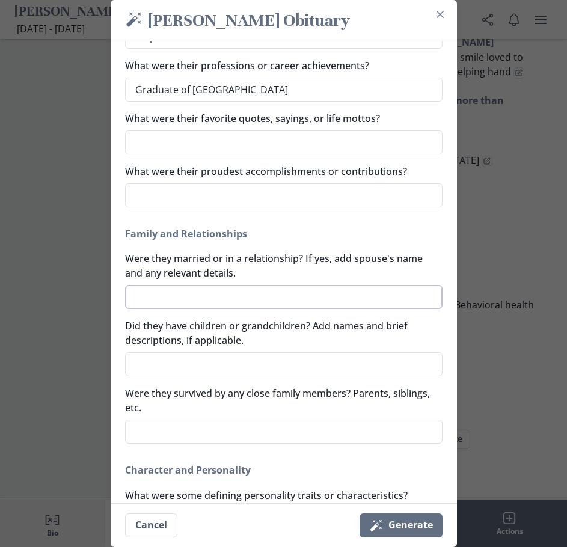
click at [221, 301] on textarea "Were they married or in a relationship? If yes, add spouse's name and any relev…" at bounding box center [283, 297] width 317 height 24
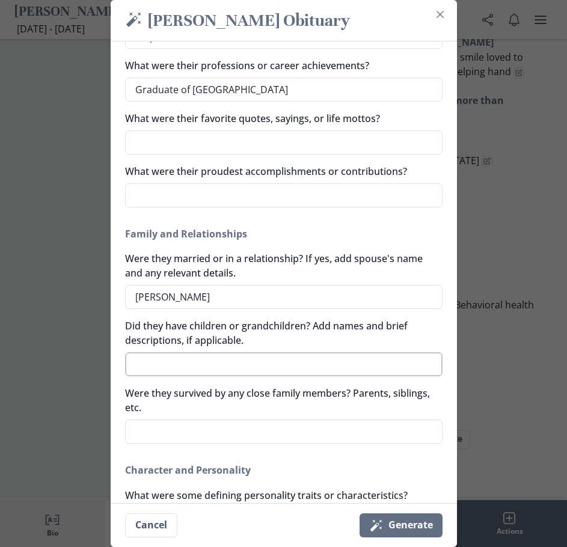
click at [219, 367] on textarea "Did they have children or grandchildren? Add names and brief descriptions, if a…" at bounding box center [283, 364] width 317 height 24
drag, startPoint x: 204, startPoint y: 298, endPoint x: 253, endPoint y: 388, distance: 102.3
click at [253, 388] on label "Were they survived by any close family members? Parents, siblings, etc." at bounding box center [280, 400] width 310 height 29
click at [253, 420] on textarea "Were they survived by any close family members? Parents, siblings, etc." at bounding box center [283, 432] width 317 height 24
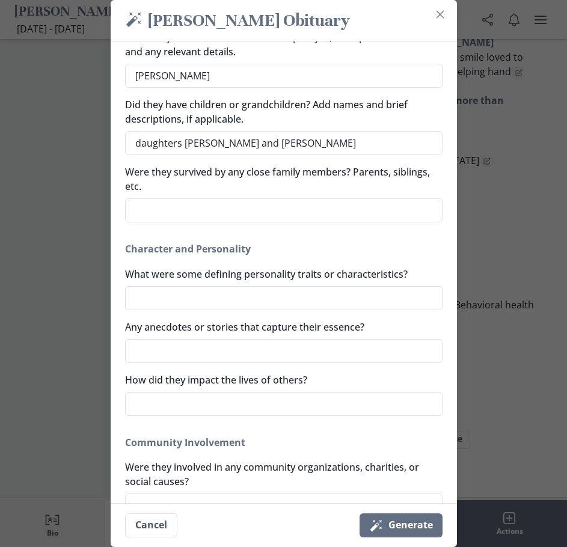
scroll to position [421, 0]
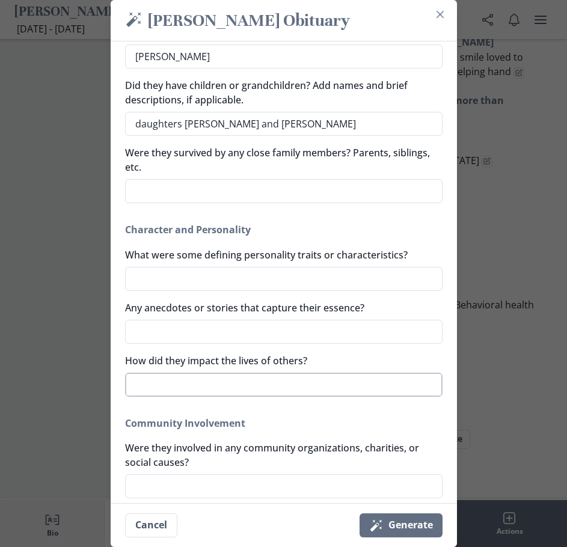
click at [215, 381] on textarea "How did they impact the lives of others?" at bounding box center [283, 385] width 317 height 24
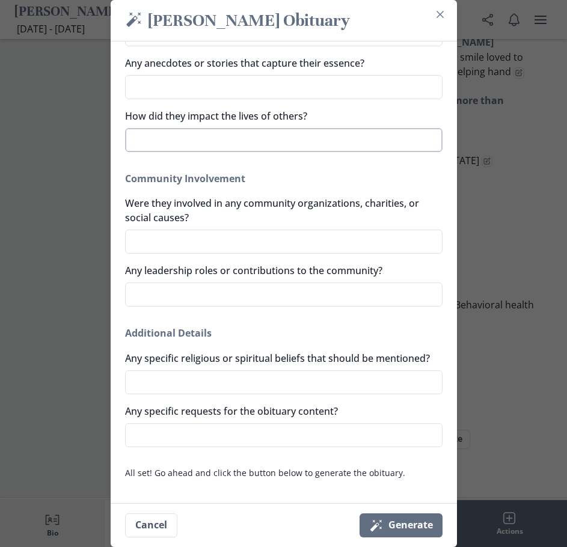
scroll to position [680, 0]
click at [392, 520] on button "Magic wand Generate" at bounding box center [401, 525] width 83 height 24
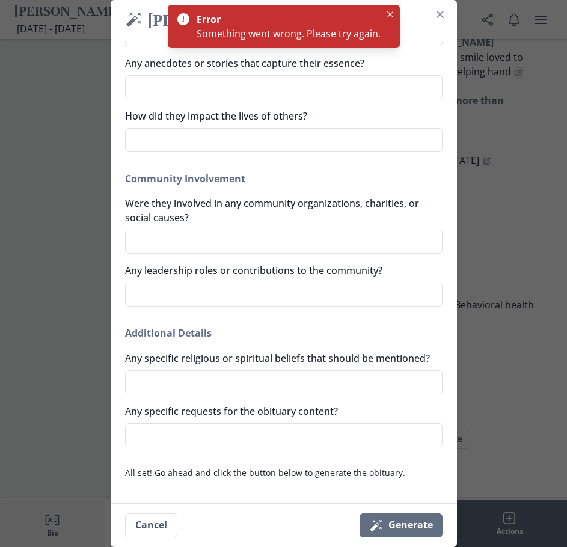
click at [289, 35] on div "Something went wrong. Please try again." at bounding box center [289, 33] width 184 height 14
click at [391, 17] on button "Close" at bounding box center [390, 14] width 14 height 14
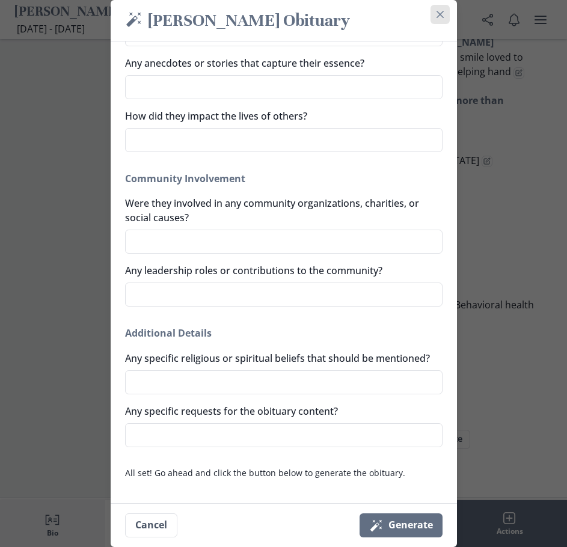
click at [444, 14] on icon "Close" at bounding box center [440, 14] width 7 height 7
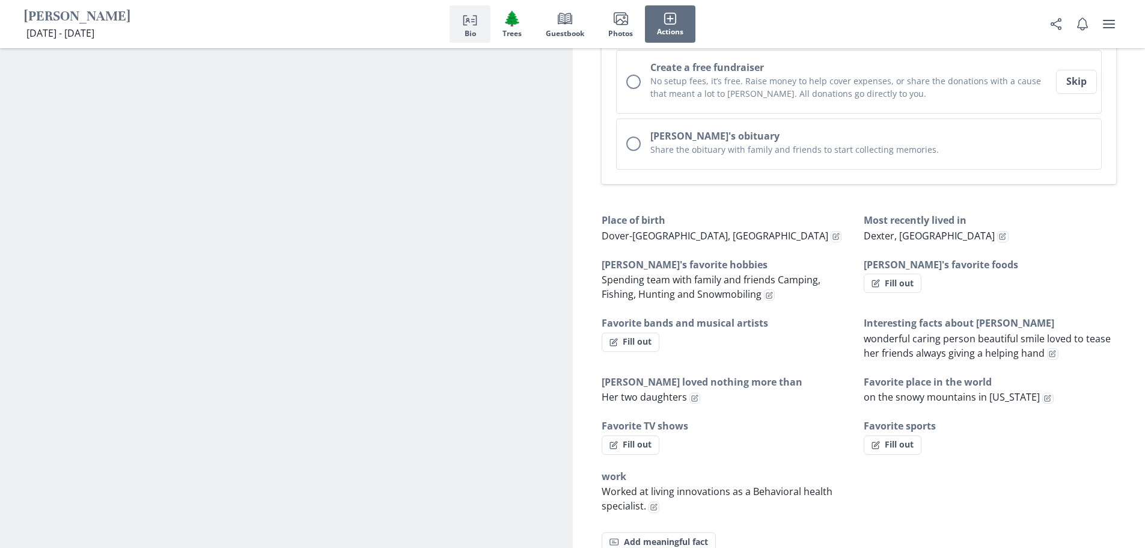
scroll to position [625, 0]
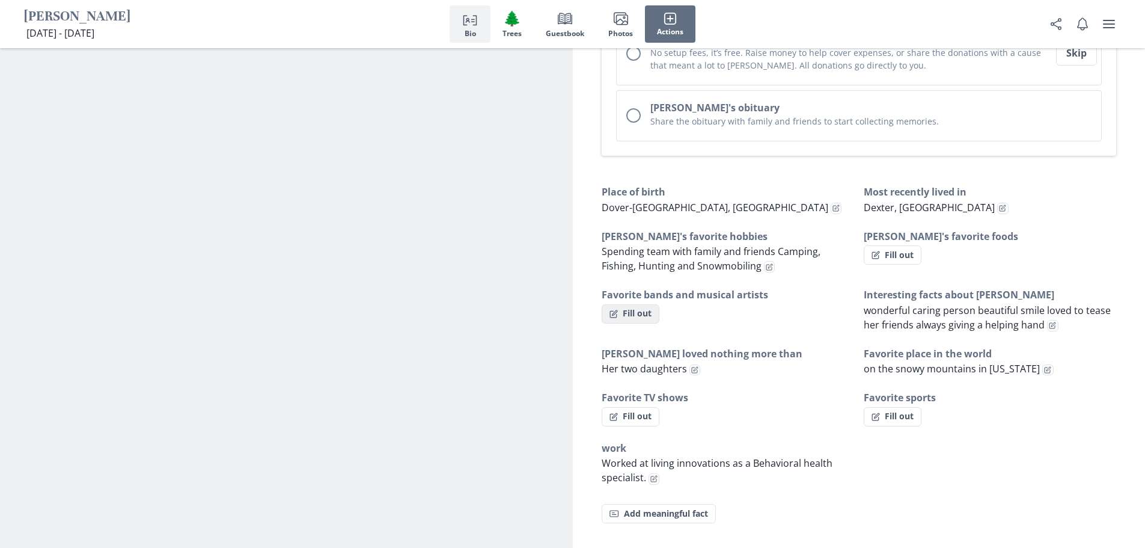
click at [575, 304] on button "Fill out" at bounding box center [631, 313] width 58 height 19
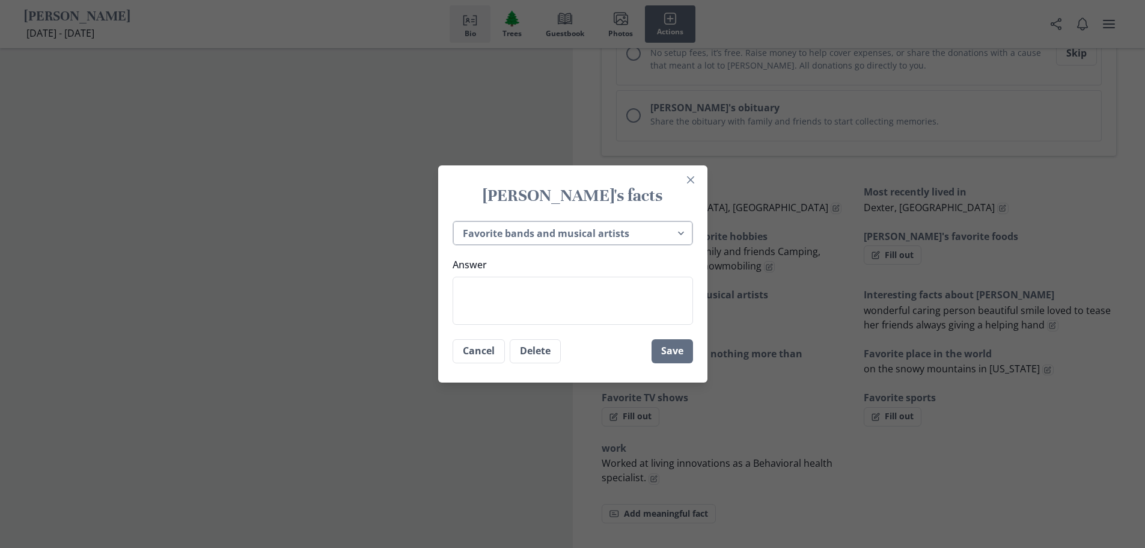
click at [575, 234] on select "Place of birth Most recently lived in [PERSON_NAME]'s favorite hobbies [PERSON_…" at bounding box center [573, 233] width 240 height 25
click at [457, 221] on select "Place of birth Most recently lived in [PERSON_NAME]'s favorite hobbies [PERSON_…" at bounding box center [573, 233] width 240 height 25
click at [575, 298] on textarea "Answer" at bounding box center [573, 301] width 240 height 48
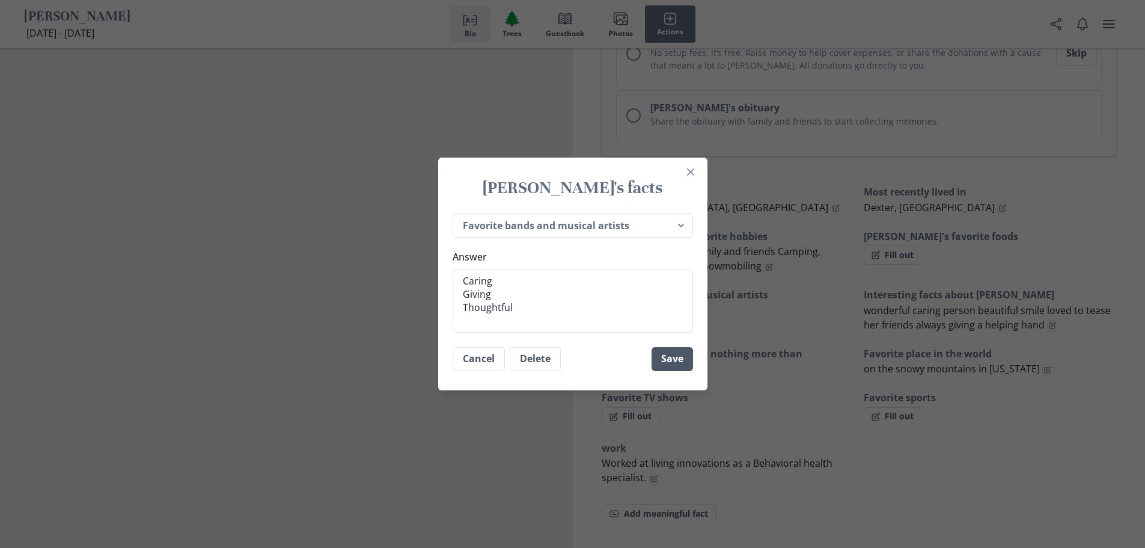
click at [575, 360] on button "Save" at bounding box center [672, 359] width 41 height 24
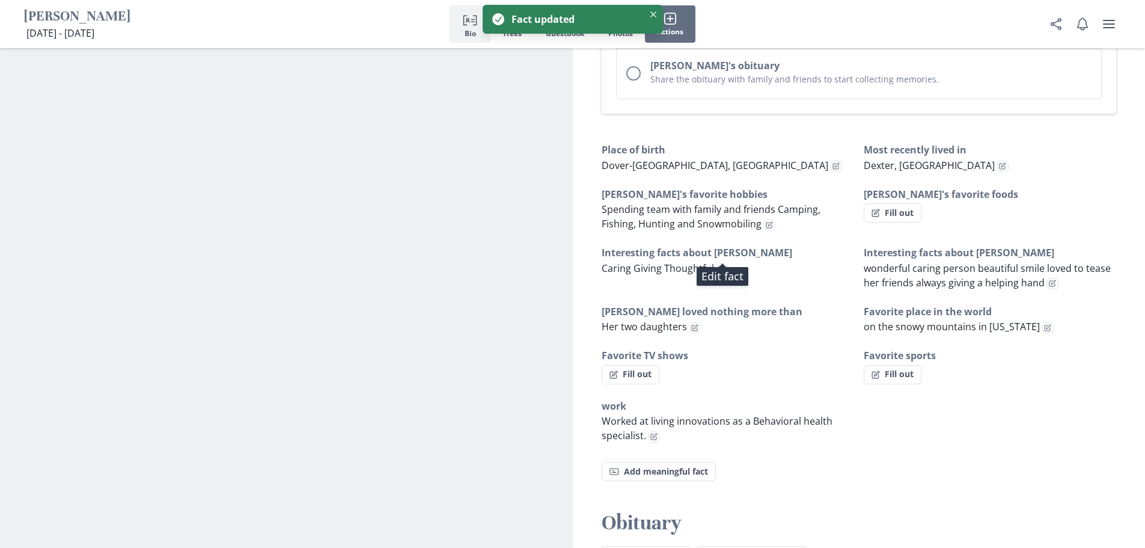
scroll to position [685, 0]
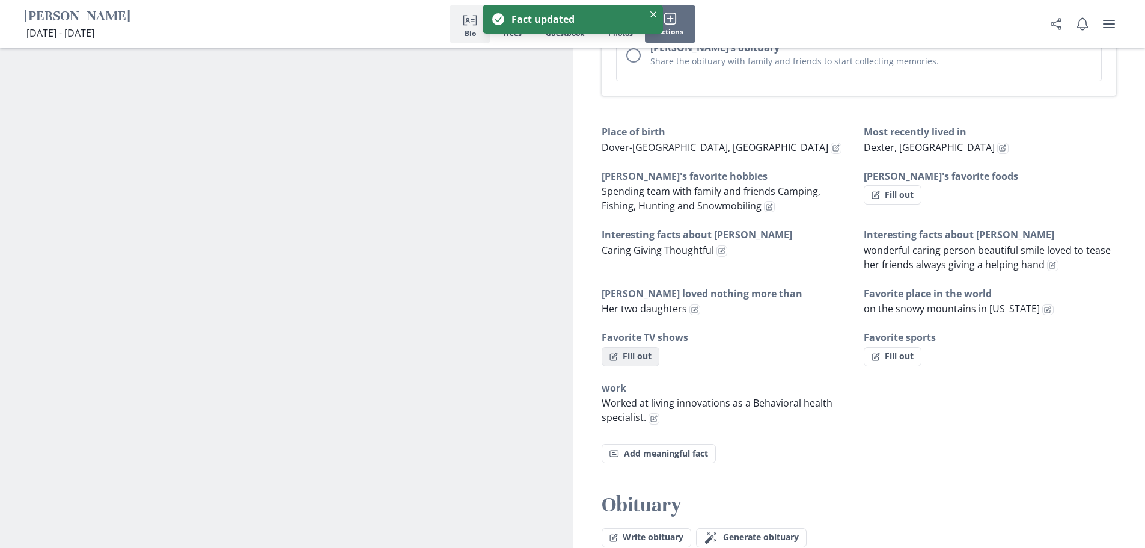
click at [575, 347] on button "Fill out" at bounding box center [631, 356] width 58 height 19
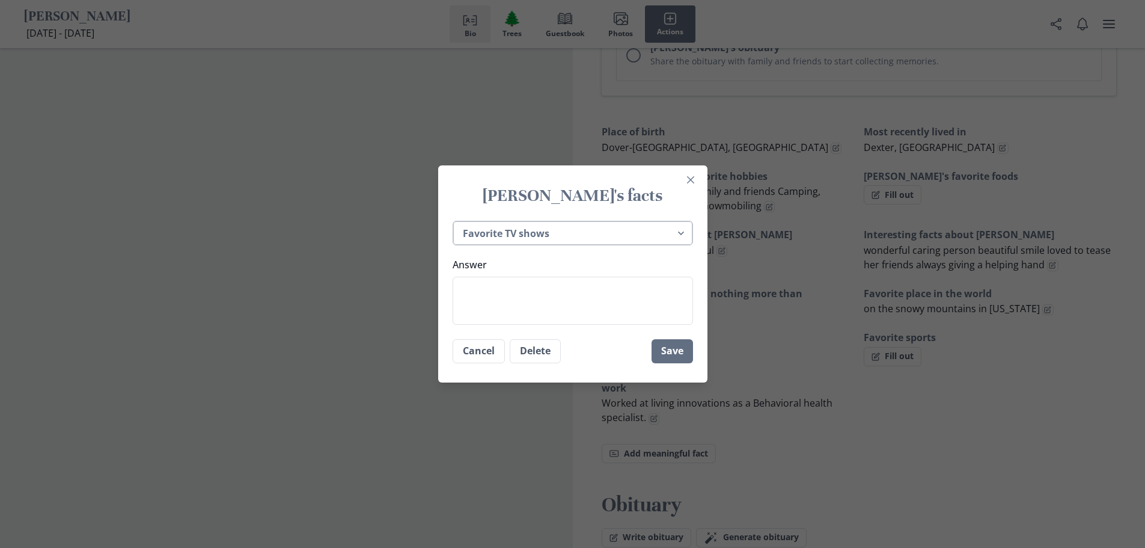
click at [575, 228] on select "Place of birth Most recently lived in [PERSON_NAME]'s favorite hobbies [PERSON_…" at bounding box center [573, 233] width 240 height 25
click at [457, 221] on select "Place of birth Most recently lived in [PERSON_NAME]'s favorite hobbies [PERSON_…" at bounding box center [573, 233] width 240 height 25
click at [575, 311] on textarea "Answer" at bounding box center [573, 301] width 240 height 48
click at [575, 303] on textarea "Behavioral Health Specialist and Coordinators at Living Innovations in [GEOGRAP…" at bounding box center [573, 301] width 240 height 48
click at [575, 348] on button "Save" at bounding box center [672, 351] width 41 height 24
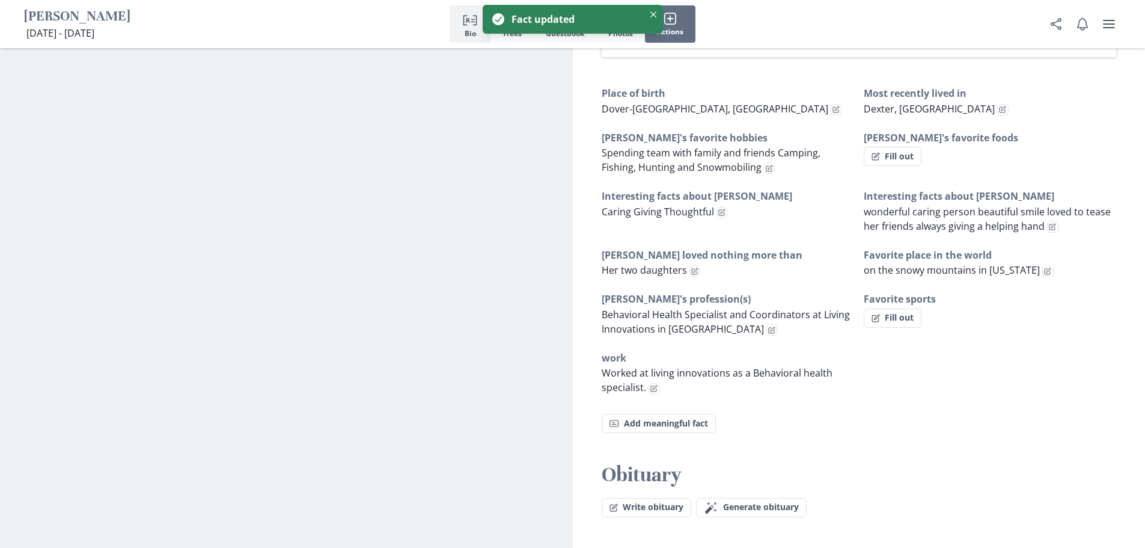
scroll to position [745, 0]
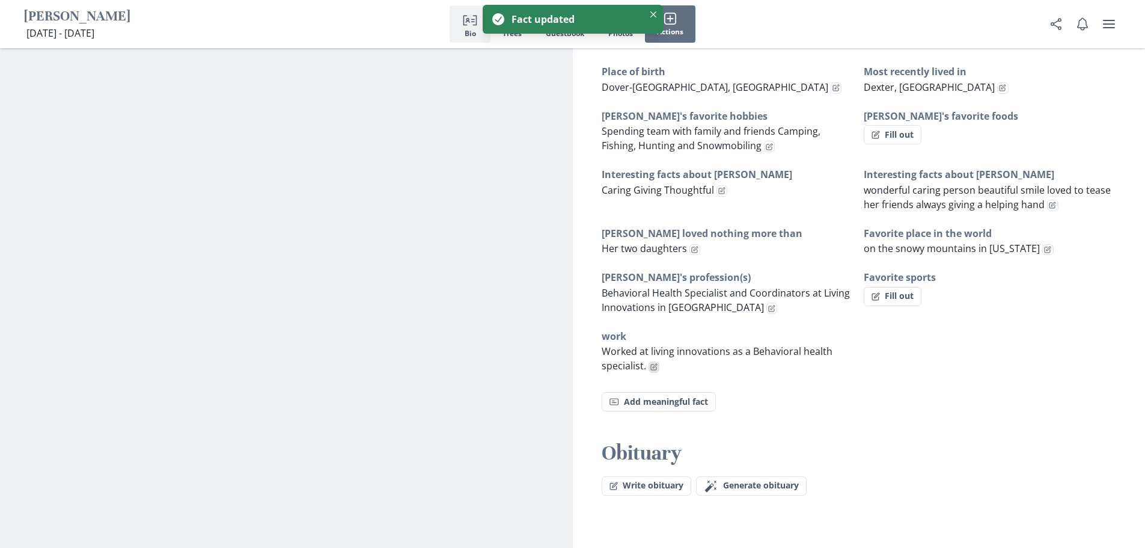
click at [575, 364] on icon "Edit fact" at bounding box center [655, 366] width 4 height 4
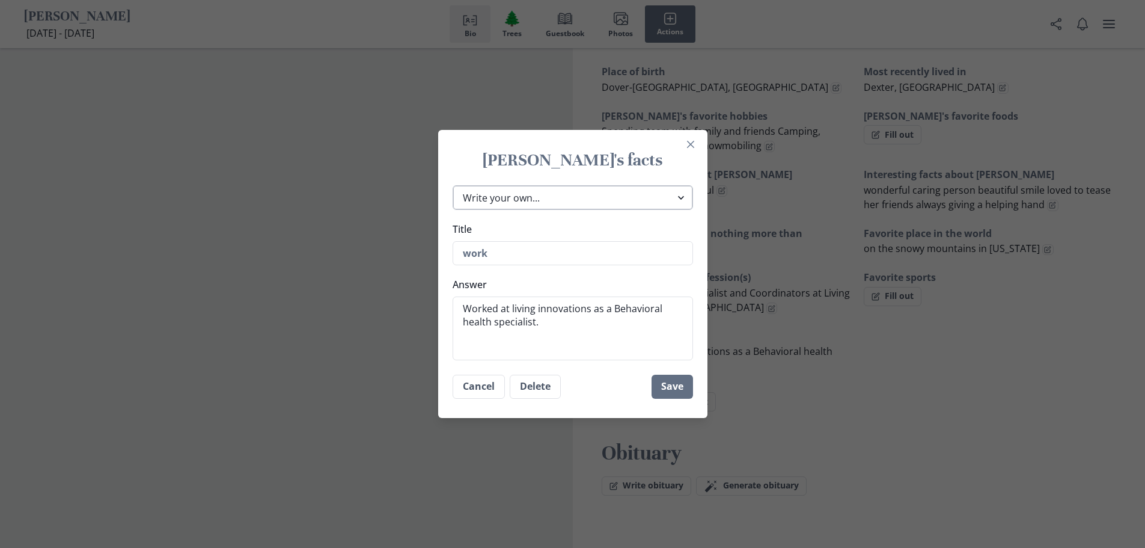
click at [550, 199] on select "Place of birth Most recently lived in [PERSON_NAME]'s favorite hobbies [PERSON_…" at bounding box center [573, 197] width 240 height 25
click at [457, 210] on select "Place of birth Most recently lived in [PERSON_NAME]'s favorite hobbies [PERSON_…" at bounding box center [573, 197] width 240 height 25
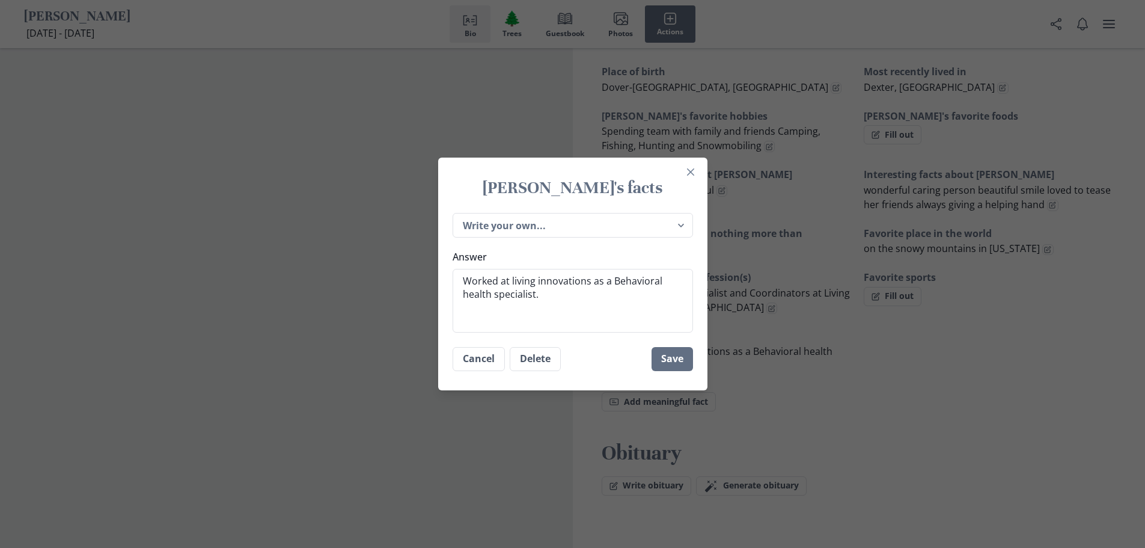
drag, startPoint x: 544, startPoint y: 293, endPoint x: 381, endPoint y: 246, distance: 170.3
click at [379, 248] on div "[PERSON_NAME]'s facts Place of birth Most recently lived in [PERSON_NAME]'s fav…" at bounding box center [572, 274] width 1145 height 548
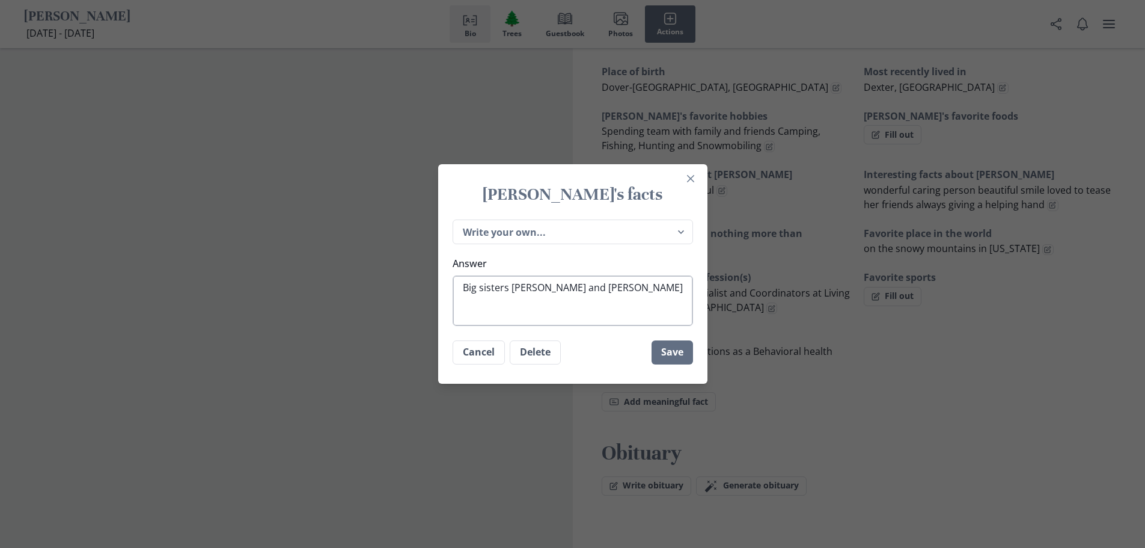
click at [568, 289] on textarea "Big sisters [PERSON_NAME] and [PERSON_NAME]" at bounding box center [573, 300] width 240 height 51
click at [575, 351] on button "Save" at bounding box center [672, 352] width 41 height 24
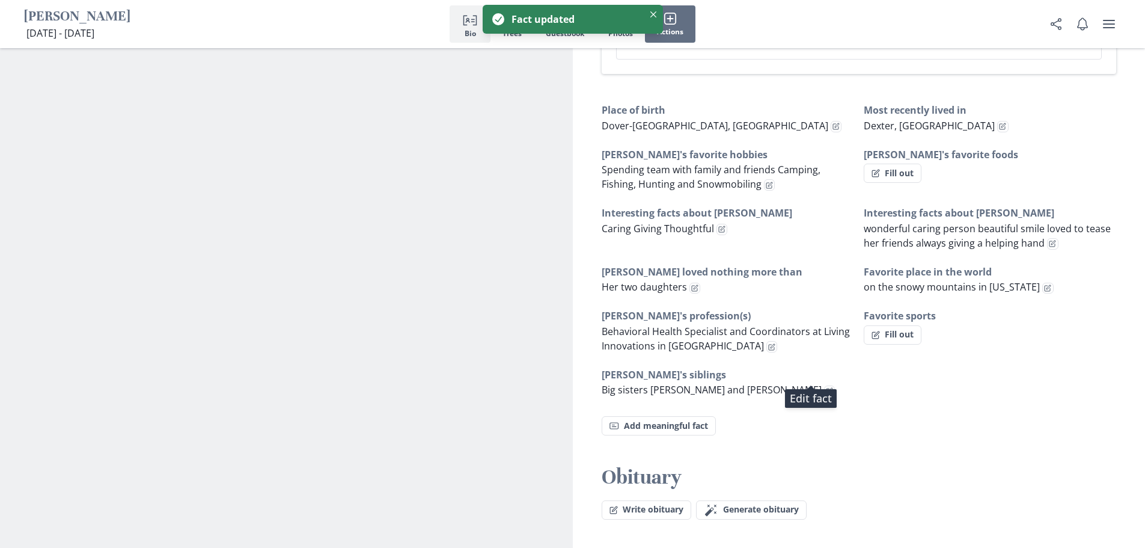
scroll to position [685, 0]
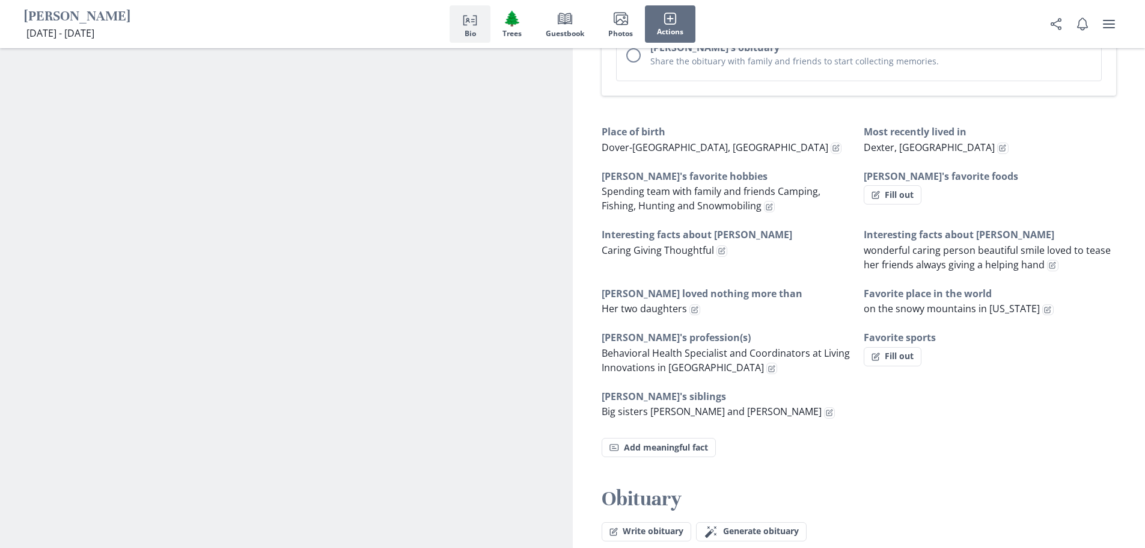
click at [575, 169] on h3 "[PERSON_NAME]'s favorite foods" at bounding box center [990, 176] width 253 height 14
click at [575, 185] on button "Fill out" at bounding box center [893, 194] width 58 height 19
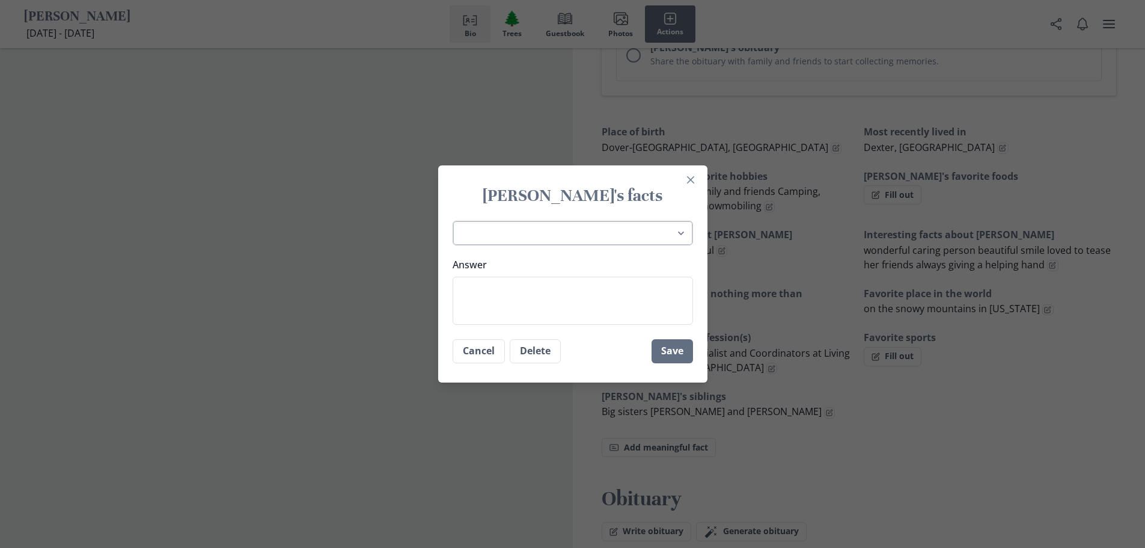
click at [575, 227] on select "Place of birth Most recently lived in [PERSON_NAME]'s favorite hobbies [PERSON_…" at bounding box center [573, 233] width 240 height 25
click at [457, 221] on select "Place of birth Most recently lived in [PERSON_NAME]'s favorite hobbies [PERSON_…" at bounding box center [573, 233] width 240 height 25
click at [502, 299] on textarea "Answer" at bounding box center [573, 301] width 240 height 48
click at [575, 351] on button "Save" at bounding box center [672, 351] width 41 height 24
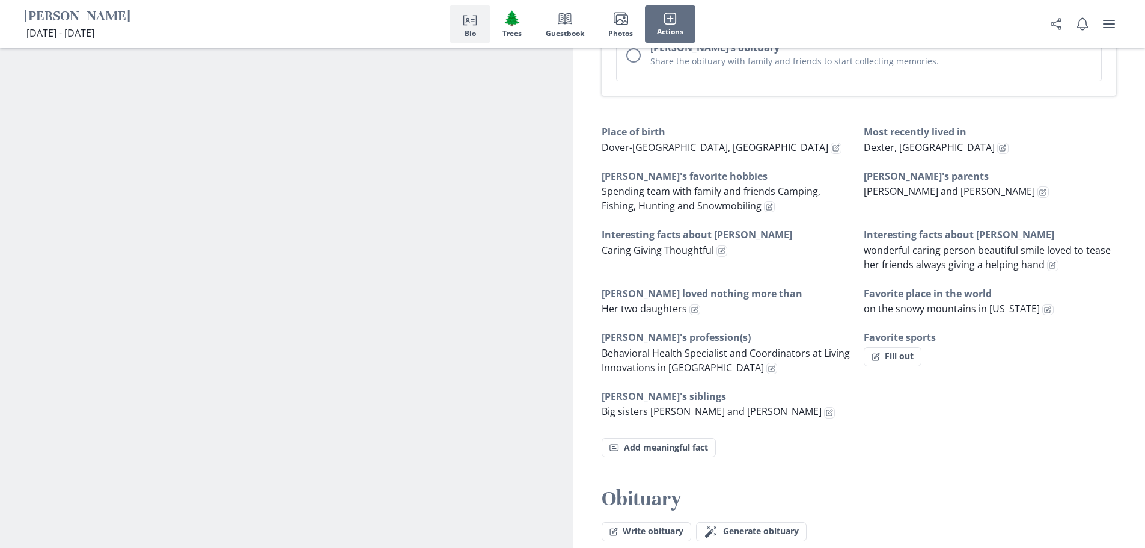
click at [575, 330] on h3 "Favorite sports" at bounding box center [990, 337] width 253 height 14
click at [575, 347] on button "Fill out" at bounding box center [893, 356] width 58 height 19
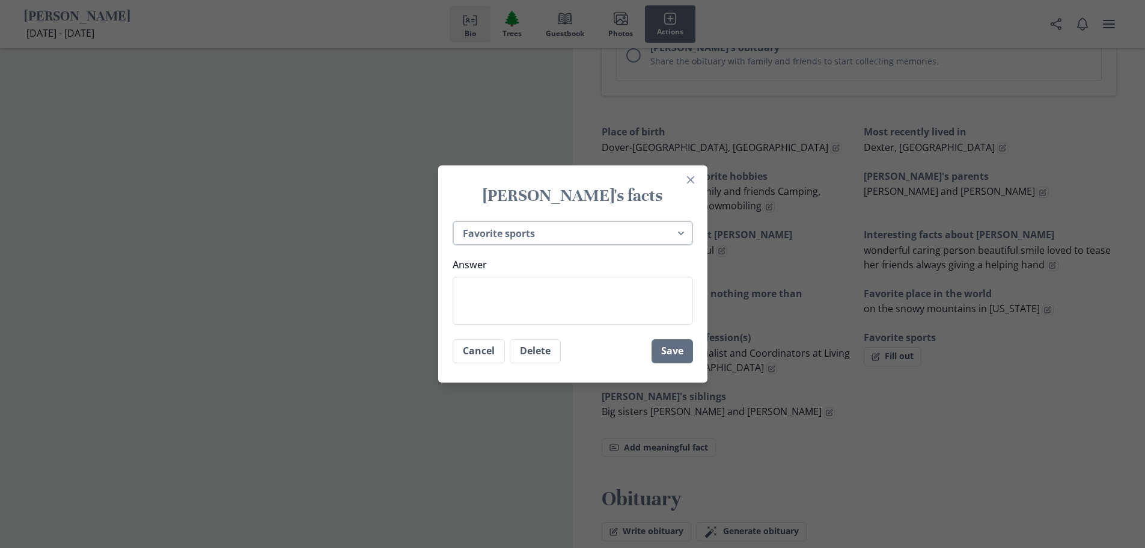
click at [575, 231] on select "Place of birth Most recently lived in [PERSON_NAME]'s favorite hobbies [PERSON_…" at bounding box center [573, 233] width 240 height 25
click at [457, 221] on select "Place of birth Most recently lived in [PERSON_NAME]'s favorite hobbies [PERSON_…" at bounding box center [573, 233] width 240 height 25
click at [575, 289] on textarea "Answer" at bounding box center [573, 301] width 240 height 48
click at [553, 287] on textarea "Love to make other feel included, loved adn appreciated." at bounding box center [573, 301] width 240 height 48
click at [575, 352] on button "Save" at bounding box center [672, 351] width 41 height 24
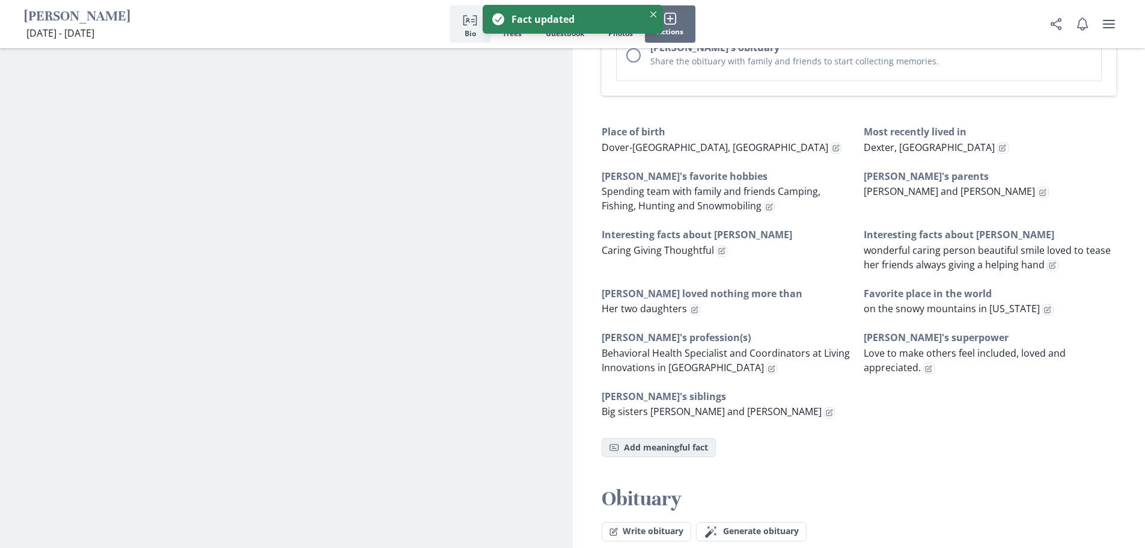
click at [575, 439] on button "Fact Add meaningful fact" at bounding box center [659, 447] width 114 height 19
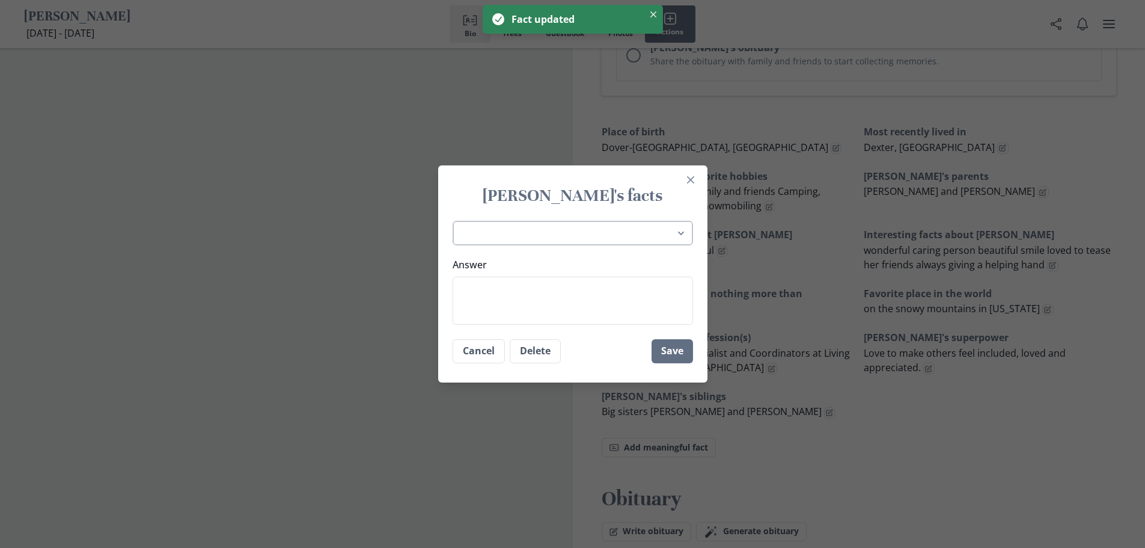
click at [557, 228] on select "Place of birth Most recently lived in [PERSON_NAME]'s favorite hobbies [PERSON_…" at bounding box center [573, 233] width 240 height 25
click at [457, 221] on select "Place of birth Most recently lived in [PERSON_NAME]'s favorite hobbies [PERSON_…" at bounding box center [573, 233] width 240 height 25
drag, startPoint x: 633, startPoint y: 167, endPoint x: 602, endPoint y: 175, distance: 31.6
click at [575, 175] on section "[PERSON_NAME]'s facts Place of birth Most recently lived in [PERSON_NAME]'s fav…" at bounding box center [572, 273] width 269 height 217
click at [483, 352] on button "Cancel" at bounding box center [479, 351] width 52 height 24
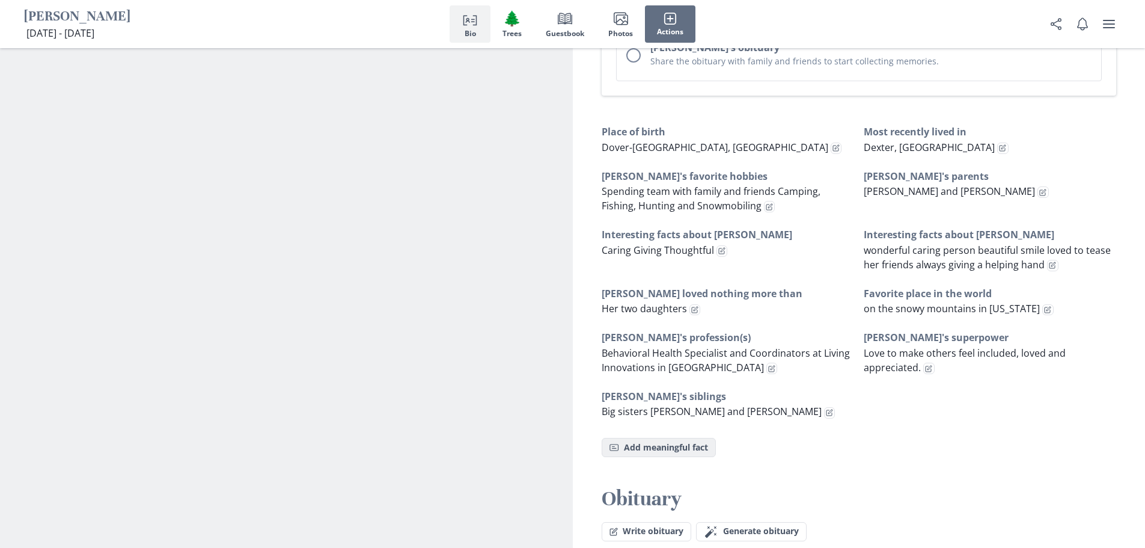
click at [575, 438] on button "Fact Add meaningful fact" at bounding box center [659, 447] width 114 height 19
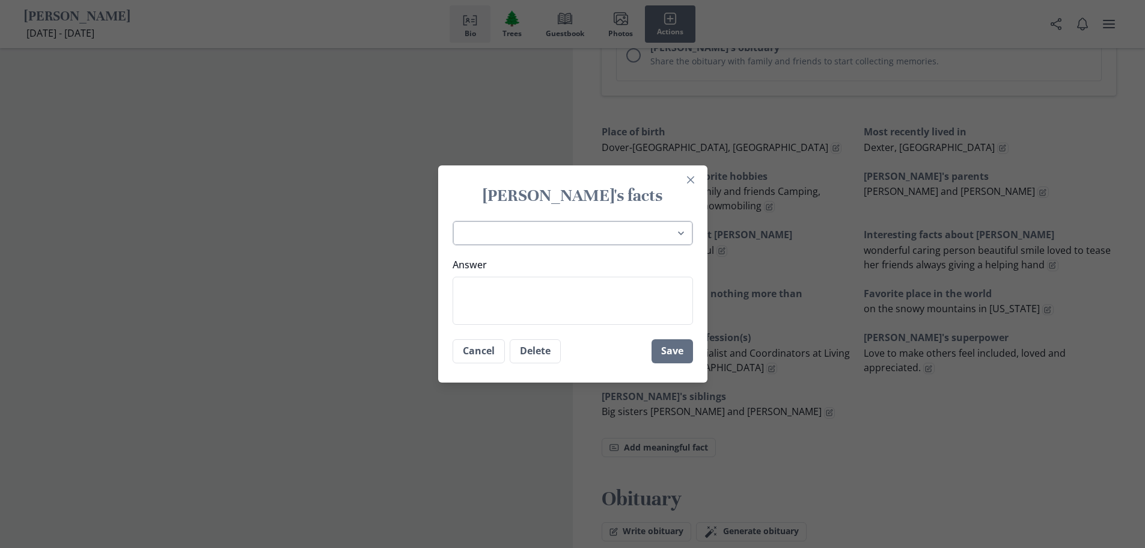
click at [538, 229] on select "Place of birth Most recently lived in [PERSON_NAME]'s favorite hobbies [PERSON_…" at bounding box center [573, 233] width 240 height 25
click at [457, 221] on select "Place of birth Most recently lived in [PERSON_NAME]'s favorite hobbies [PERSON_…" at bounding box center [573, 233] width 240 height 25
click at [563, 299] on textarea "Answer" at bounding box center [573, 301] width 240 height 48
click at [575, 348] on button "Save" at bounding box center [672, 351] width 41 height 24
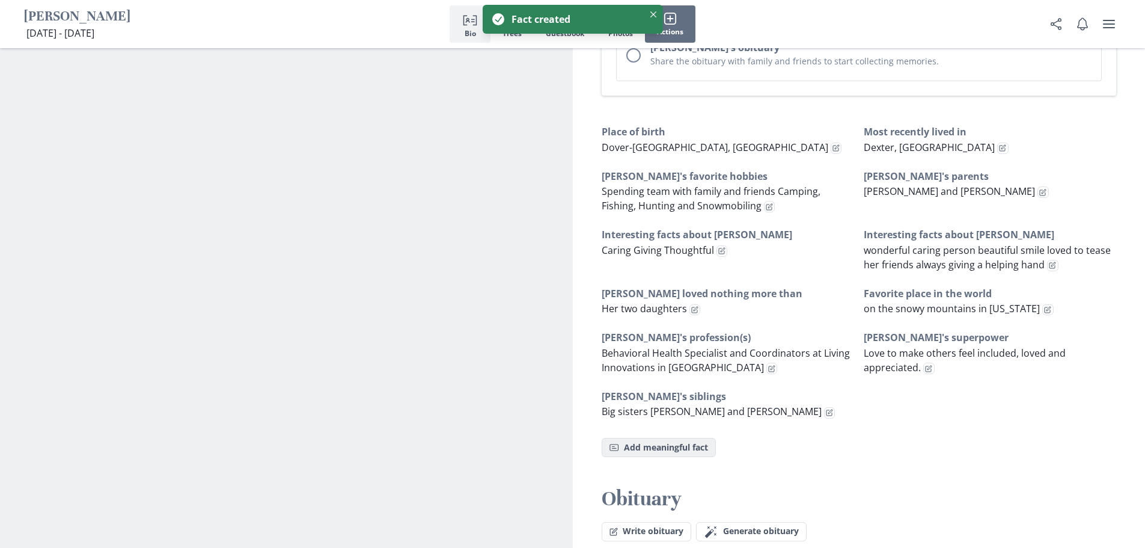
click at [575, 438] on button "Fact Add meaningful fact" at bounding box center [659, 447] width 114 height 19
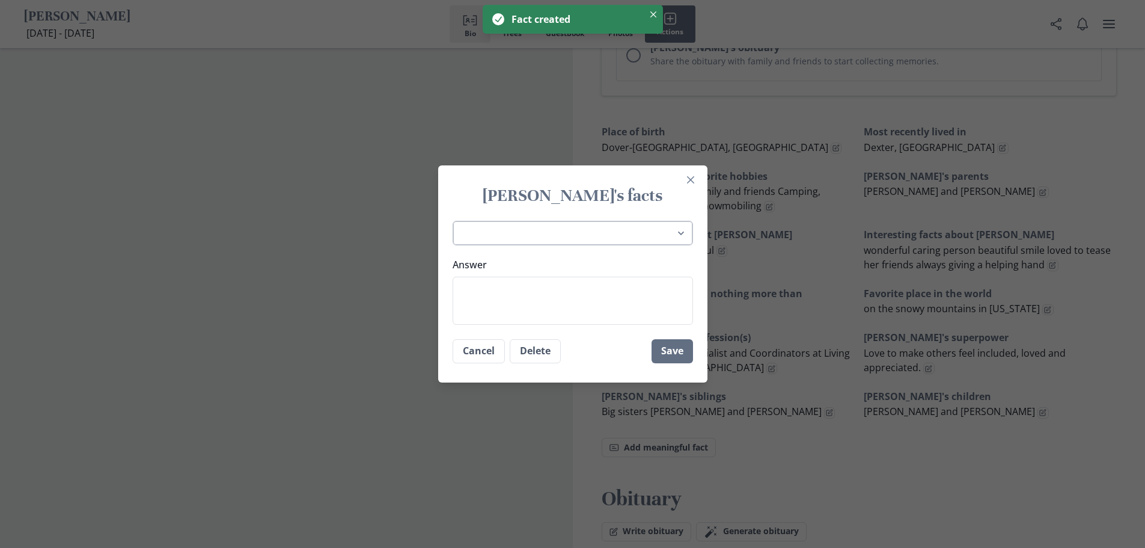
click at [545, 243] on select "Place of birth Most recently lived in [PERSON_NAME]'s favorite hobbies [PERSON_…" at bounding box center [573, 233] width 240 height 25
click at [575, 476] on div "[PERSON_NAME]'s facts Place of birth Most recently lived in [PERSON_NAME]'s fav…" at bounding box center [572, 274] width 1145 height 548
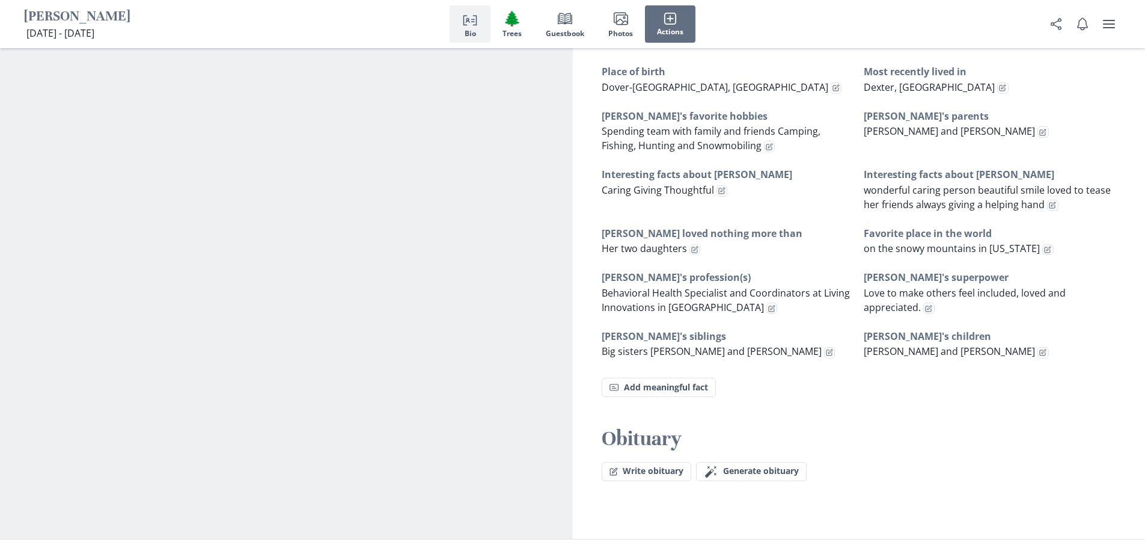
scroll to position [805, 0]
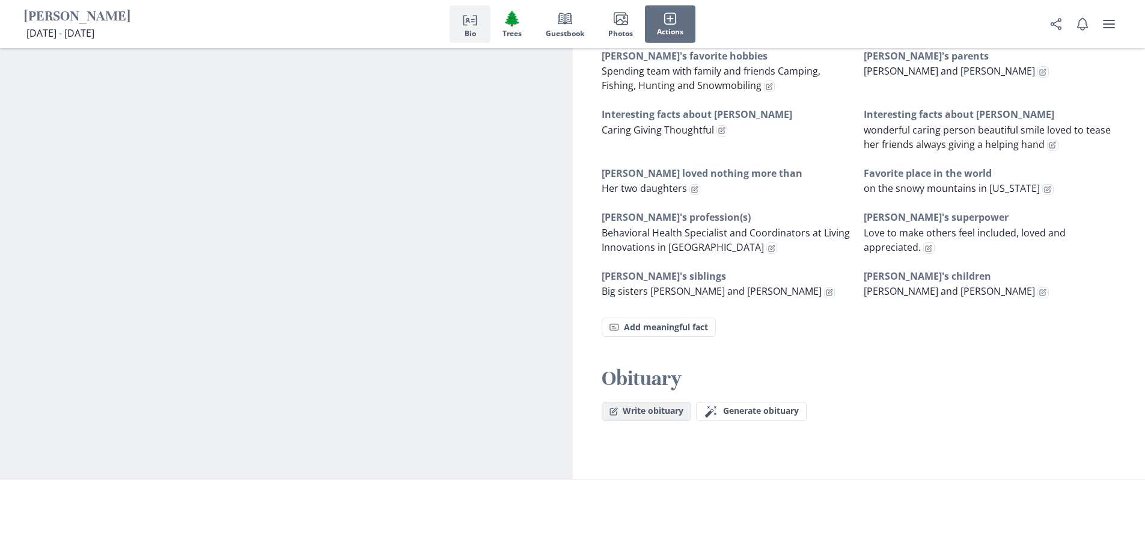
click at [575, 402] on button "Write obituary" at bounding box center [647, 411] width 90 height 19
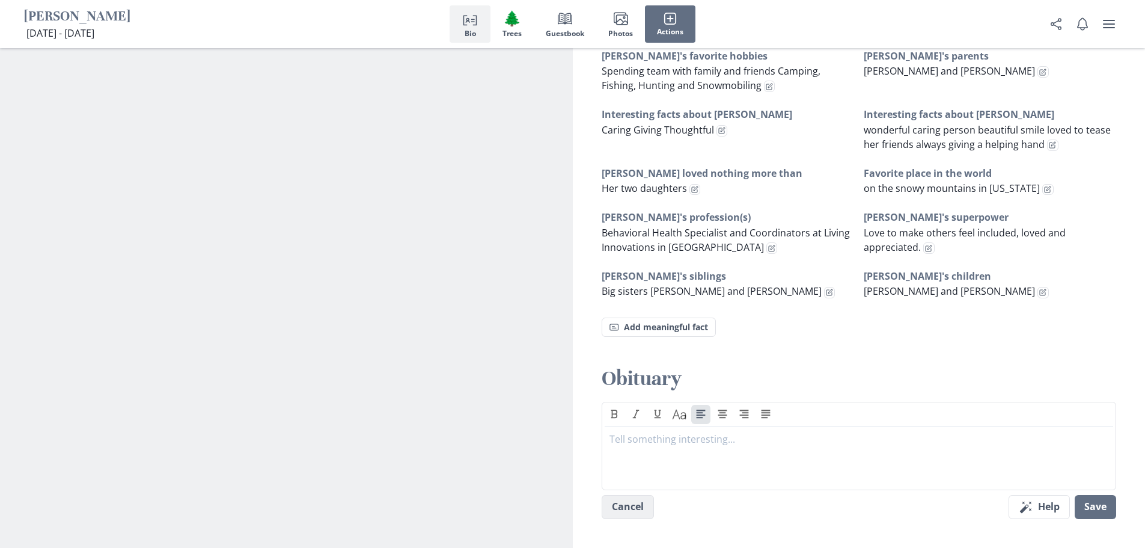
click at [575, 495] on button "Cancel" at bounding box center [628, 507] width 52 height 24
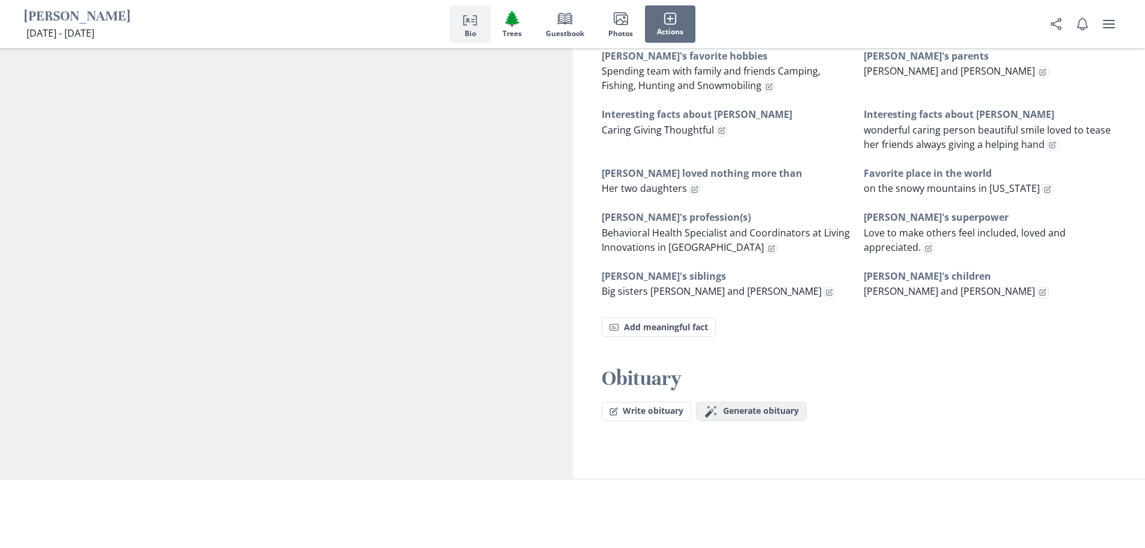
click at [575, 406] on span "Generate obituary" at bounding box center [761, 411] width 76 height 10
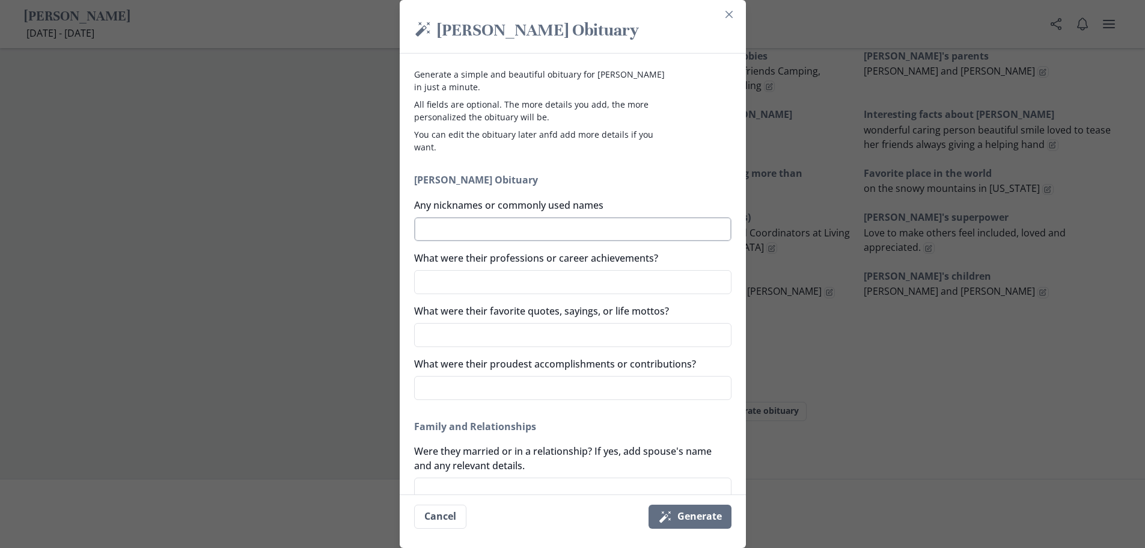
click at [554, 232] on textarea "Any nicknames or commonly used names" at bounding box center [572, 229] width 317 height 24
click at [535, 273] on textarea "What were their professions or career achievements?" at bounding box center [572, 282] width 317 height 24
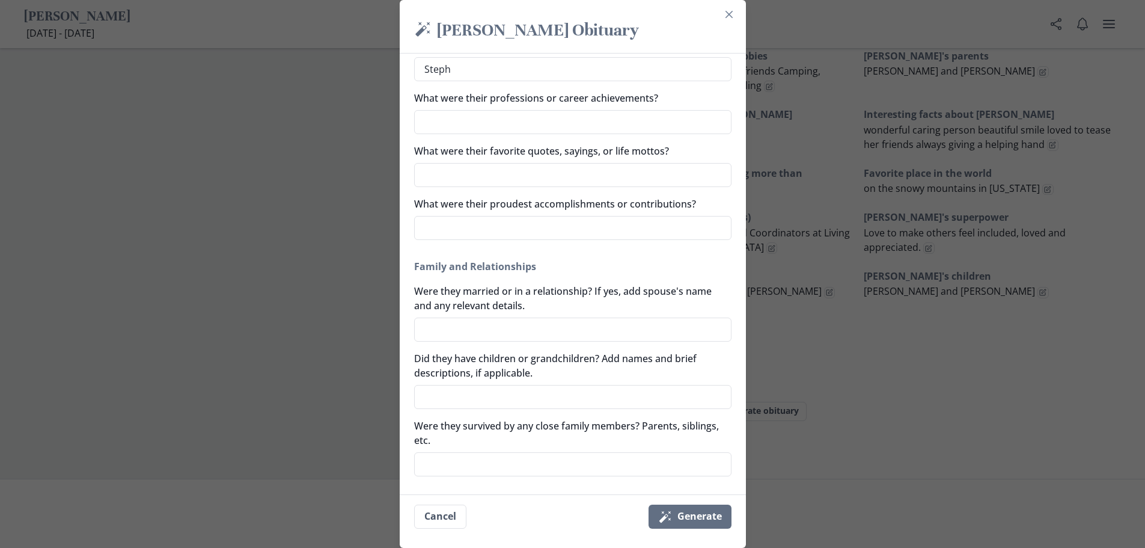
scroll to position [180, 0]
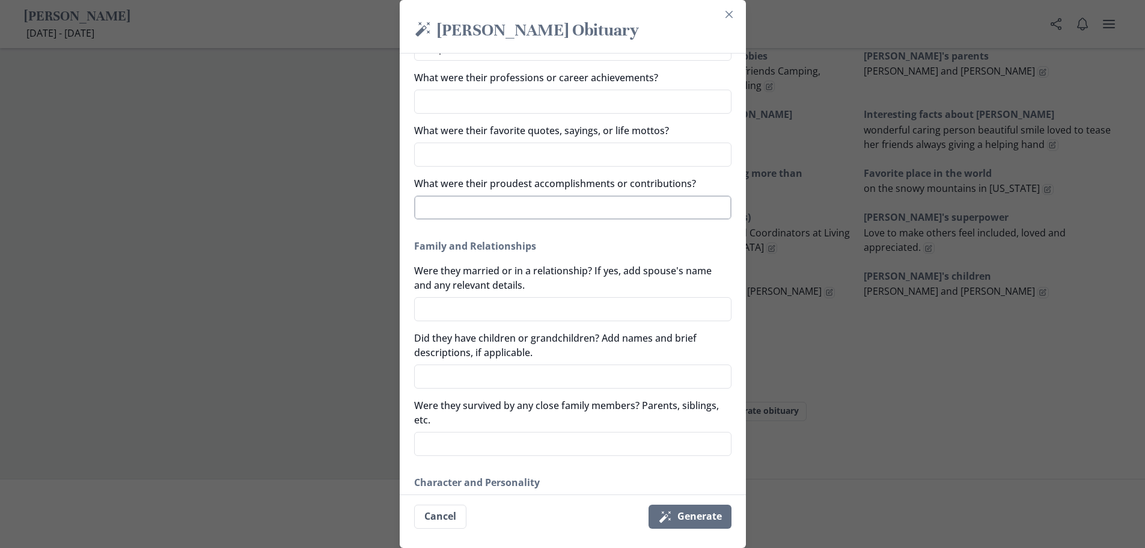
click at [521, 200] on textarea "What were their proudest accomplishments or contributions?" at bounding box center [572, 207] width 317 height 24
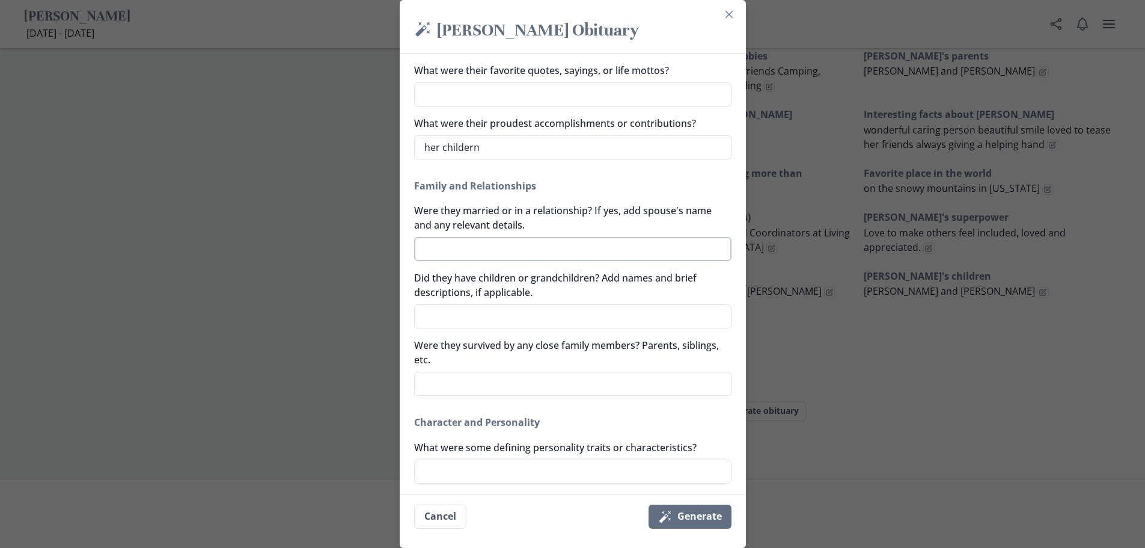
click at [575, 253] on textarea "Were they married or in a relationship? If yes, add spouse's name and any relev…" at bounding box center [572, 249] width 317 height 24
click at [528, 322] on textarea "Did they have children or grandchildren? Add names and brief descriptions, if a…" at bounding box center [572, 316] width 317 height 24
click at [575, 372] on textarea "Were they survived by any close family members? Parents, siblings, etc." at bounding box center [572, 384] width 317 height 24
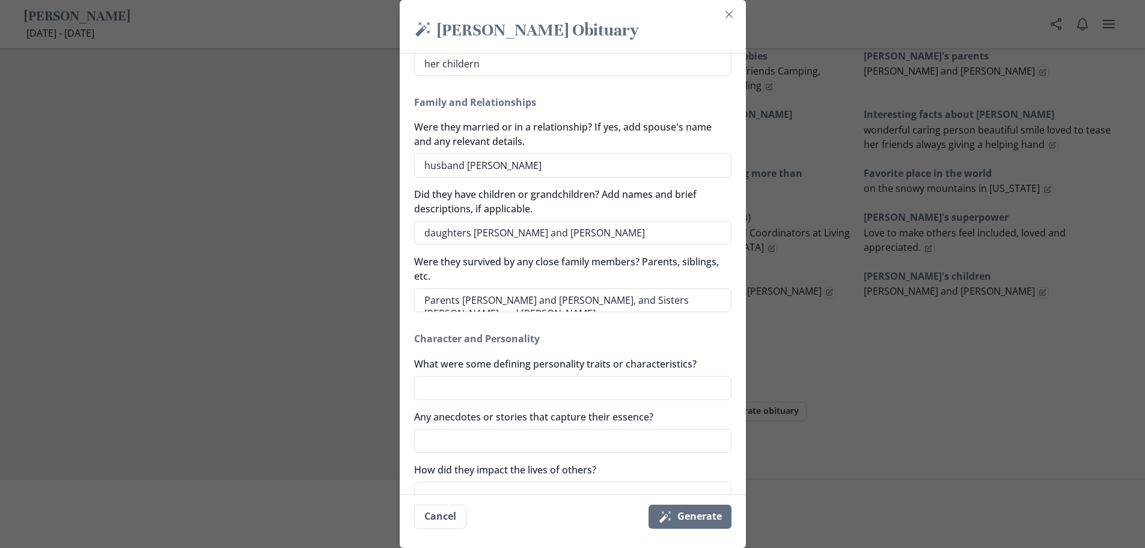
scroll to position [421, 0]
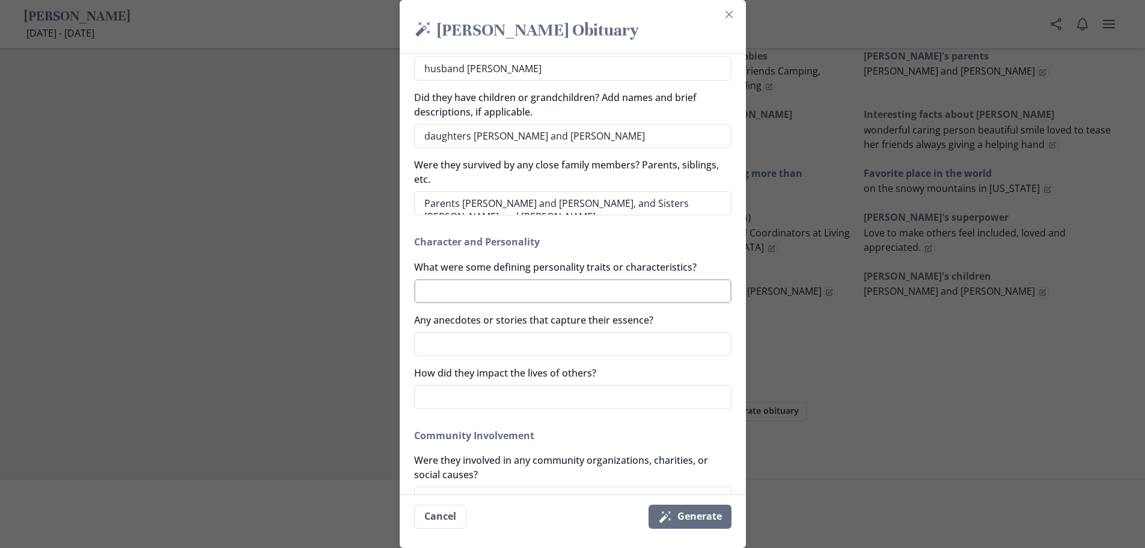
click at [548, 291] on textarea "What were some defining personality traits or characteristics?" at bounding box center [572, 291] width 317 height 24
click at [534, 392] on textarea "How did they impact the lives of others?" at bounding box center [572, 397] width 317 height 24
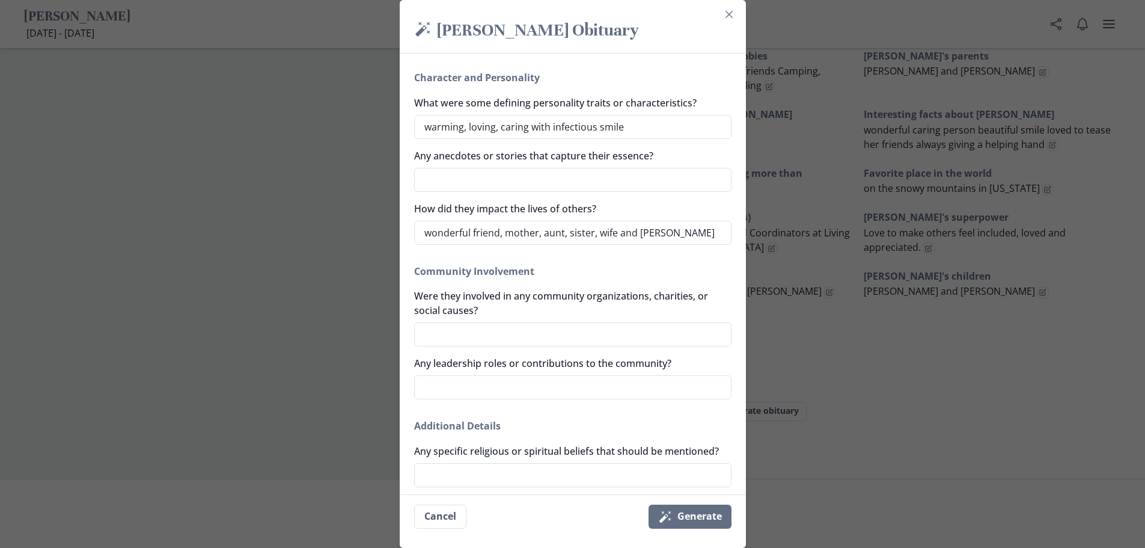
scroll to position [601, 0]
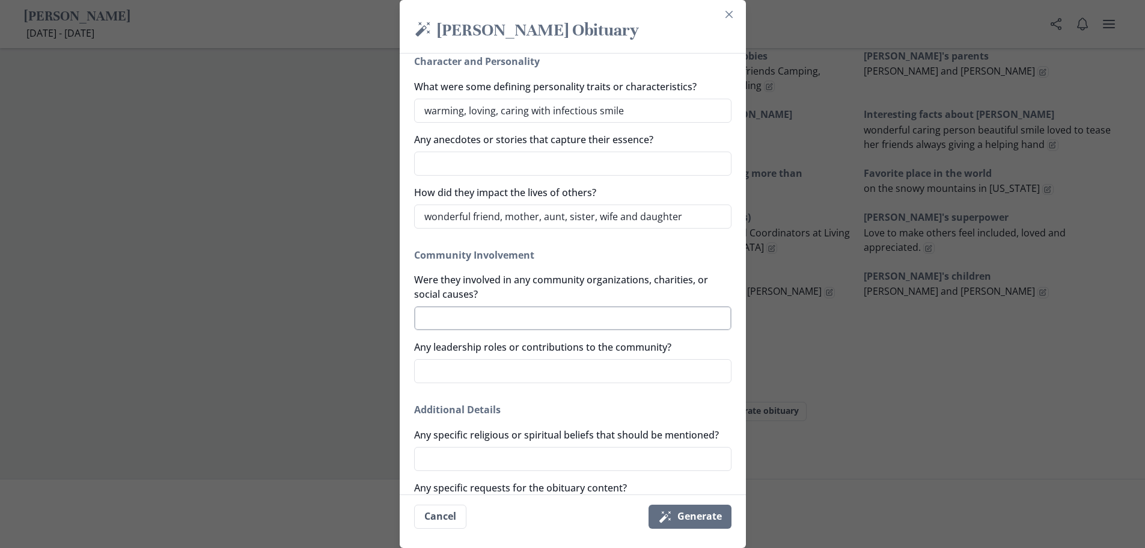
click at [494, 313] on textarea "Were they involved in any community organizations, charities, or social causes?" at bounding box center [572, 318] width 317 height 24
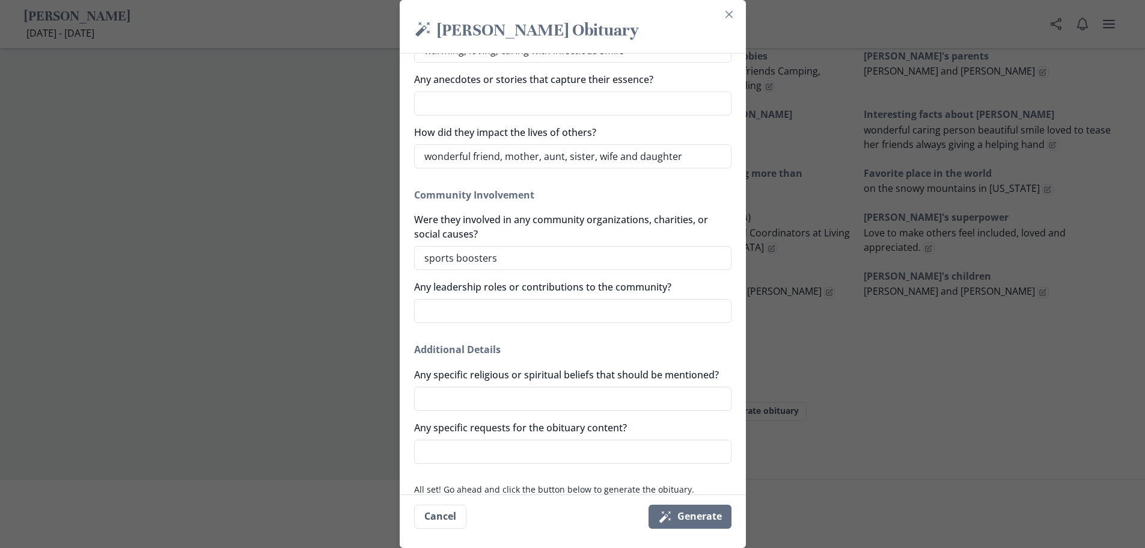
scroll to position [701, 0]
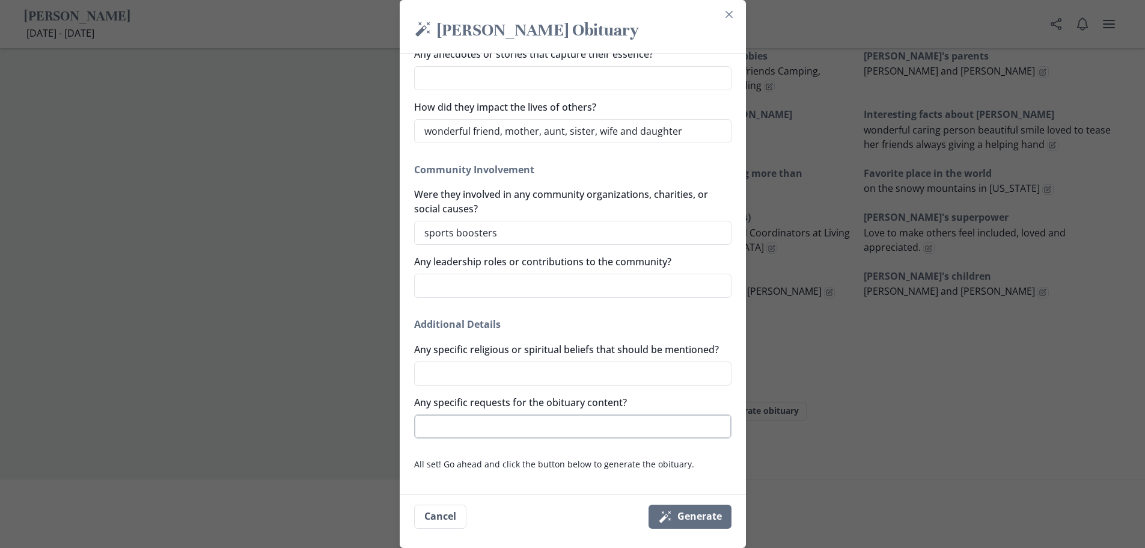
click at [575, 426] on textarea "Any specific requests for the obituary content?" at bounding box center [572, 426] width 317 height 24
click at [575, 513] on button "Magic wand Generate" at bounding box center [690, 516] width 83 height 24
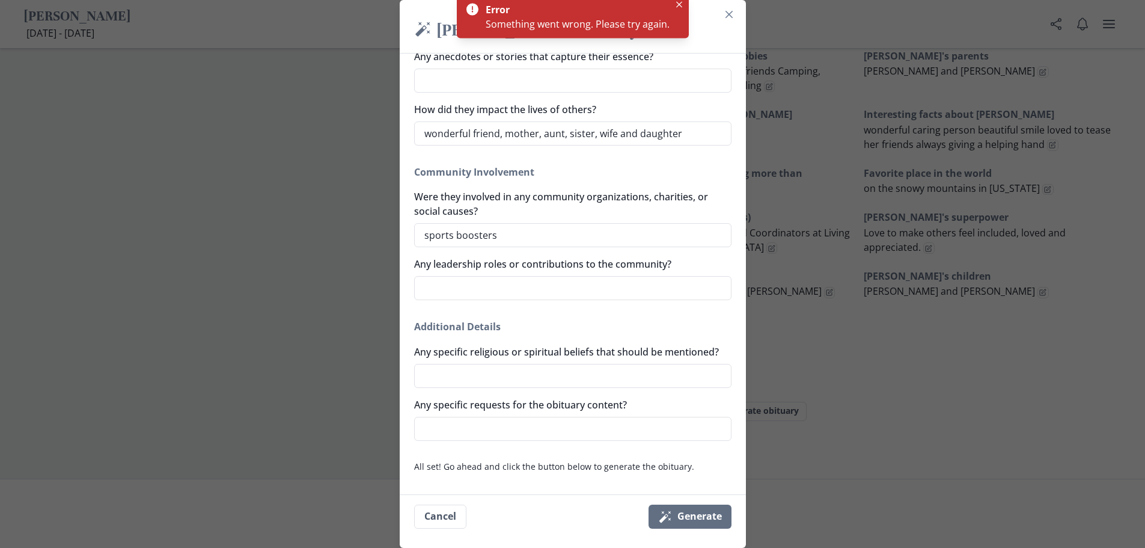
scroll to position [694, 0]
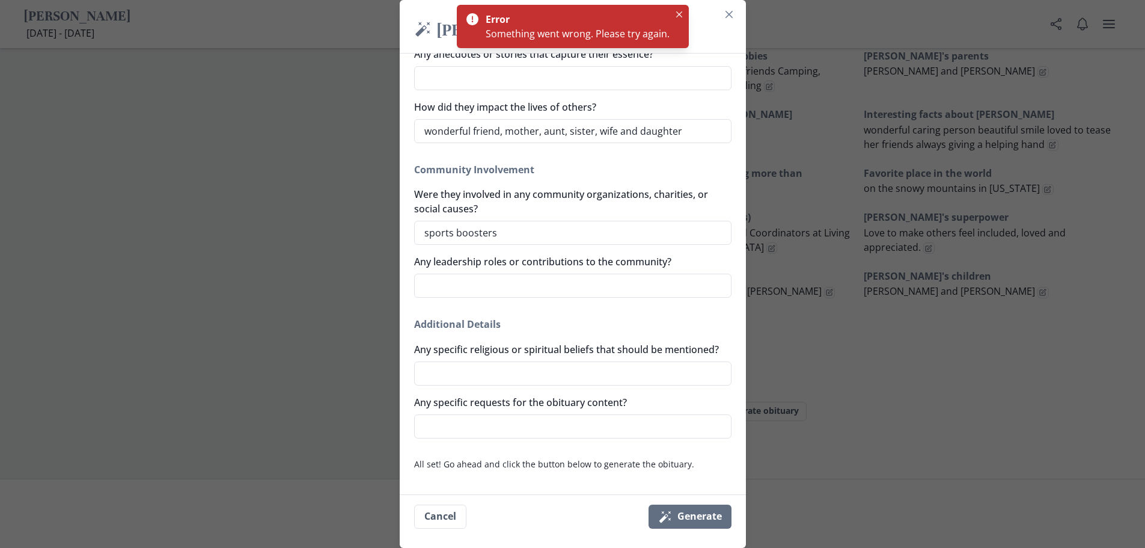
click at [575, 34] on div "Something went wrong. Please try again." at bounding box center [578, 33] width 184 height 14
click at [575, 13] on button "Close" at bounding box center [679, 14] width 14 height 14
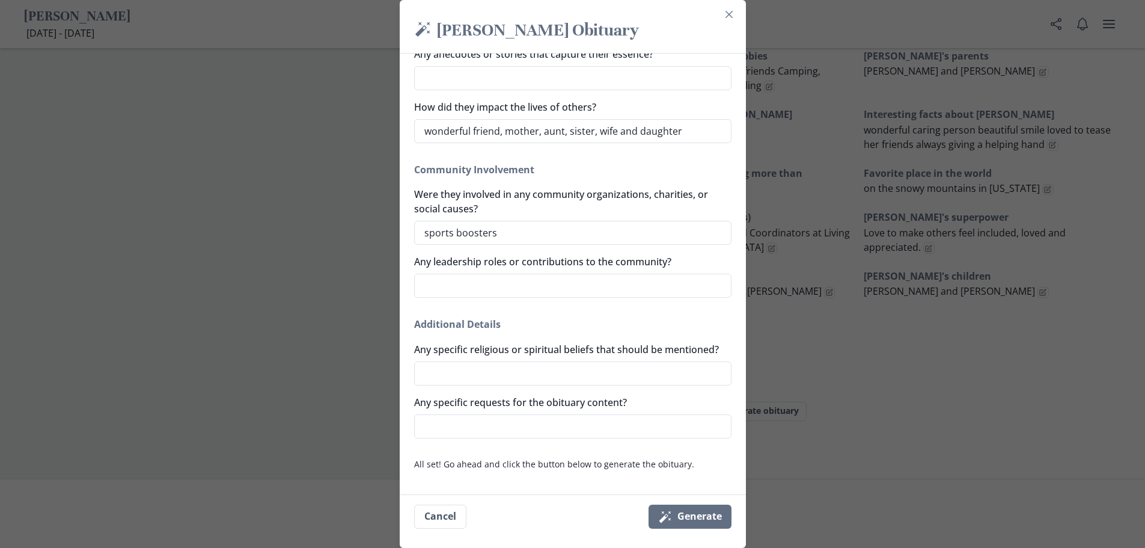
scroll to position [701, 0]
click at [575, 509] on button "Magic wand Generate" at bounding box center [690, 516] width 83 height 24
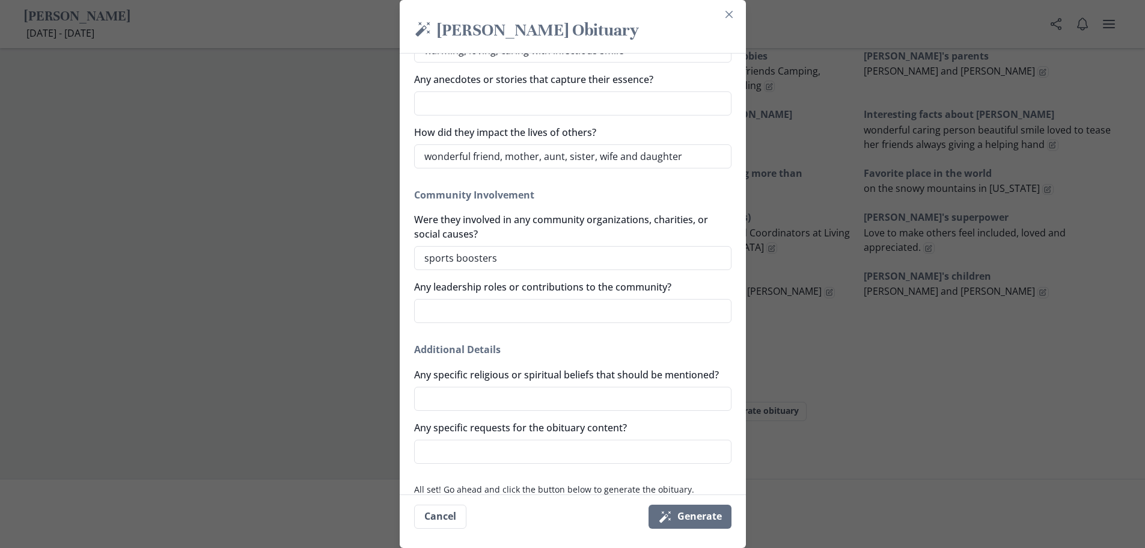
scroll to position [641, 0]
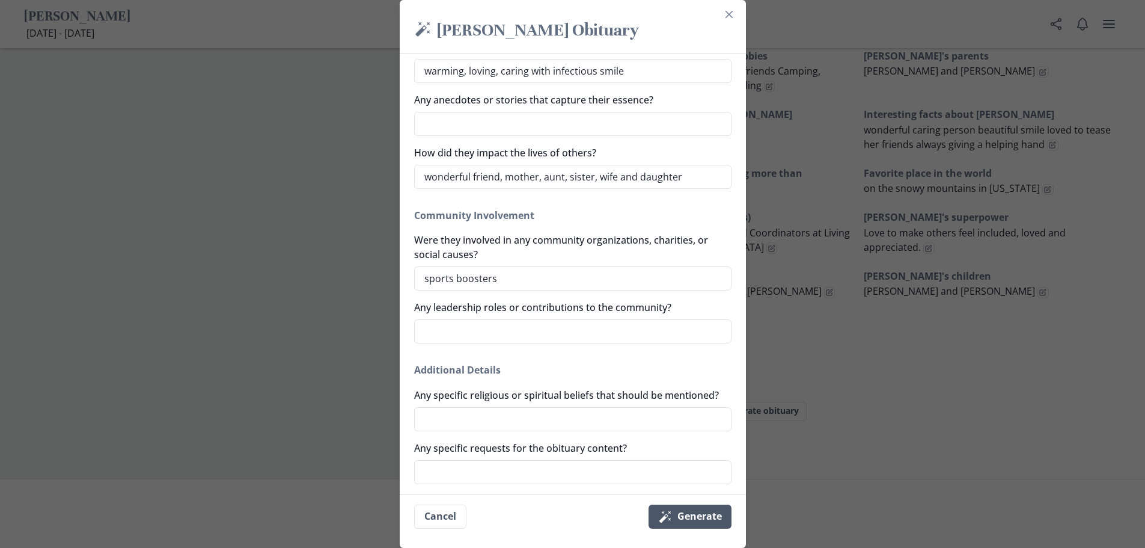
click at [575, 514] on icon "submit" at bounding box center [664, 516] width 11 height 11
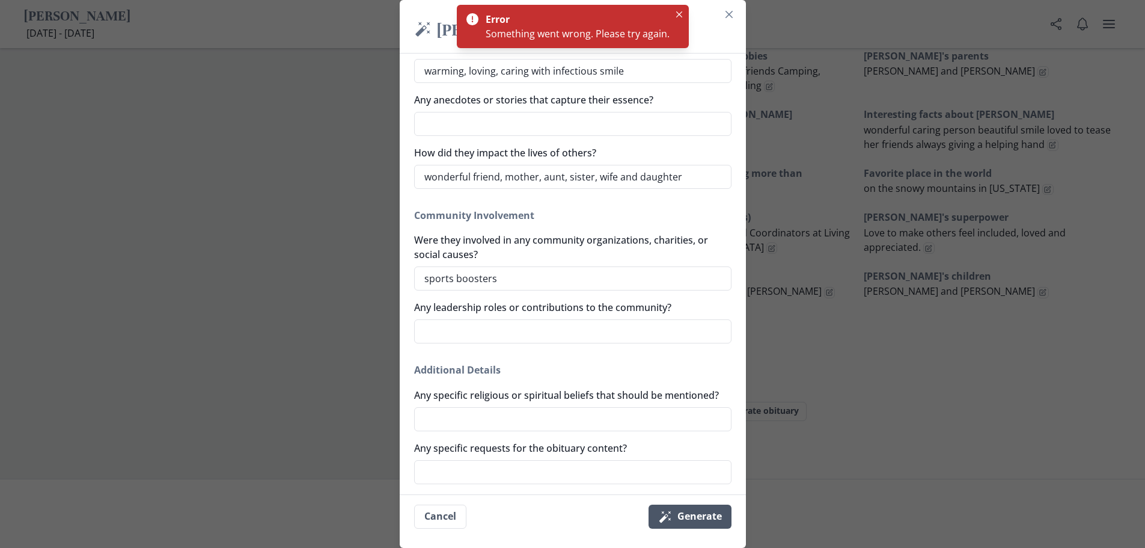
click at [575, 34] on div "Something went wrong. Please try again." at bounding box center [578, 33] width 184 height 14
click at [575, 13] on icon "Close" at bounding box center [679, 14] width 6 height 6
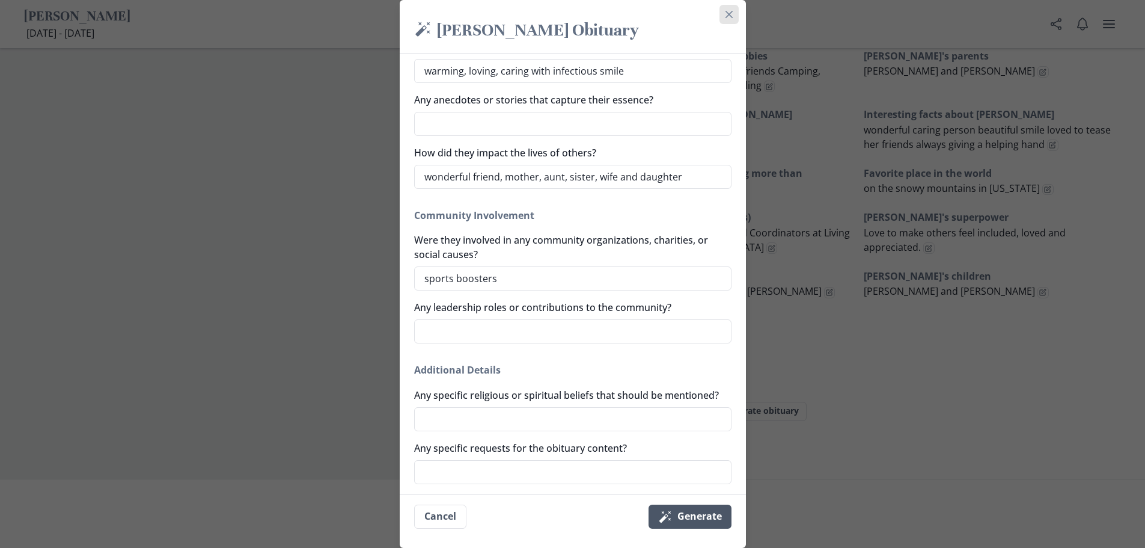
click at [575, 18] on button "Close" at bounding box center [729, 14] width 19 height 19
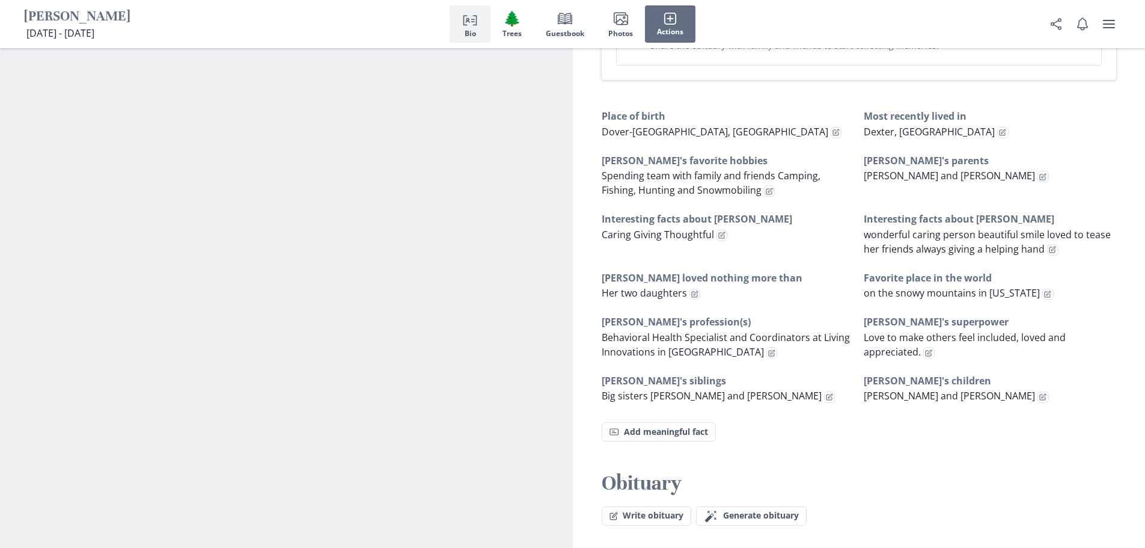
scroll to position [625, 0]
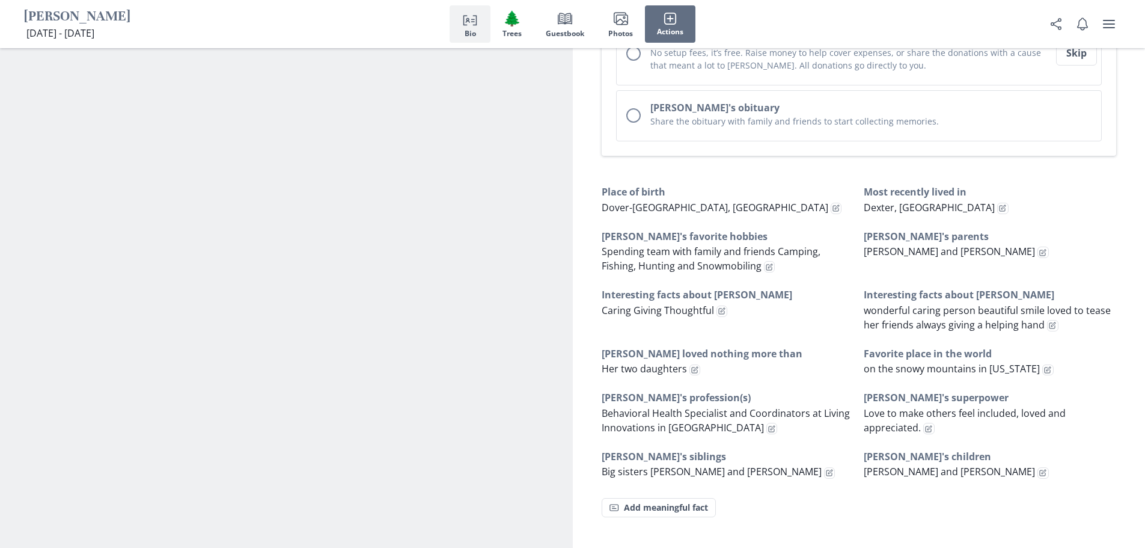
click at [472, 22] on line "button" at bounding box center [473, 22] width 4 height 0
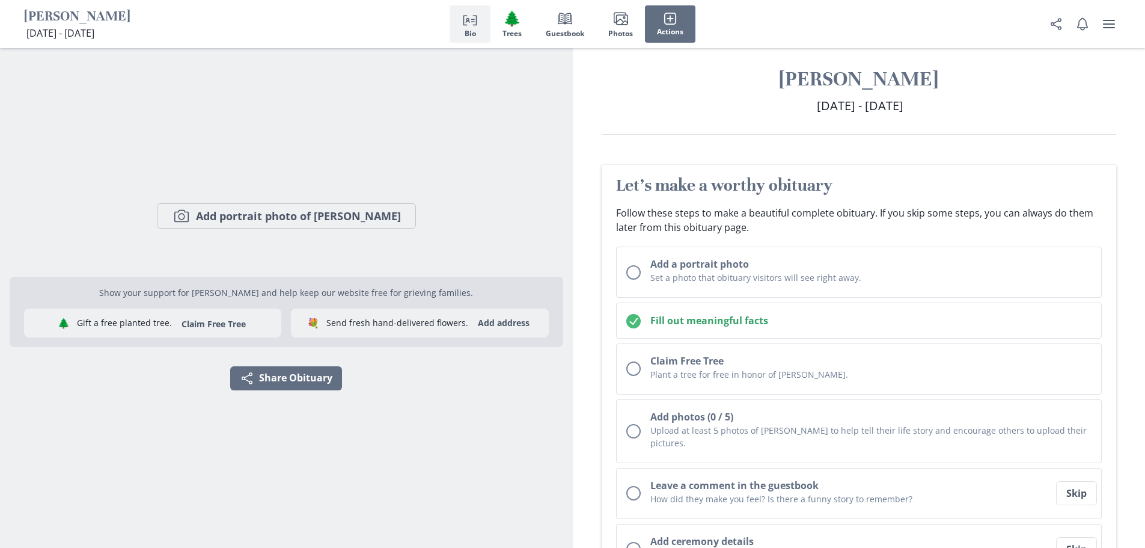
scroll to position [10, 0]
